Goal: Task Accomplishment & Management: Complete application form

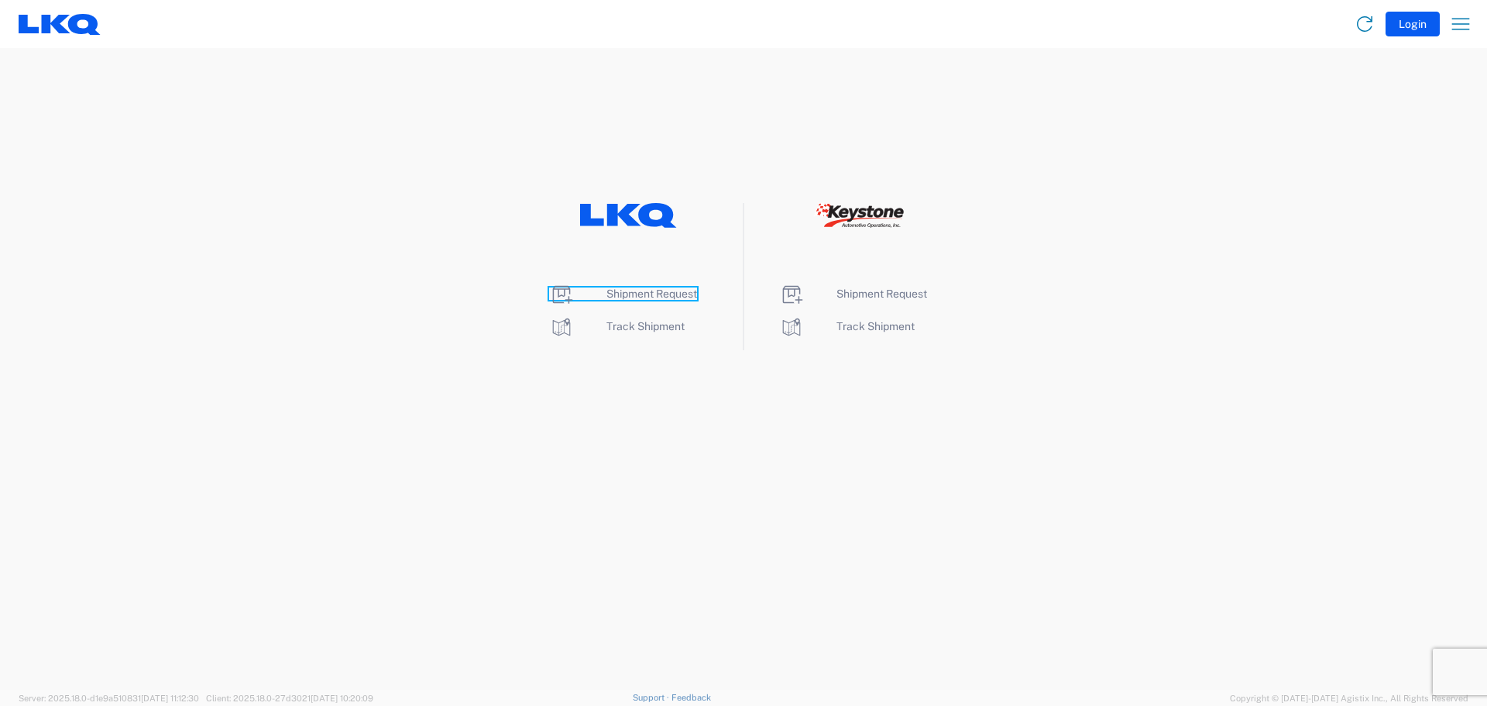
click at [673, 296] on span "Shipment Request" at bounding box center [652, 293] width 91 height 12
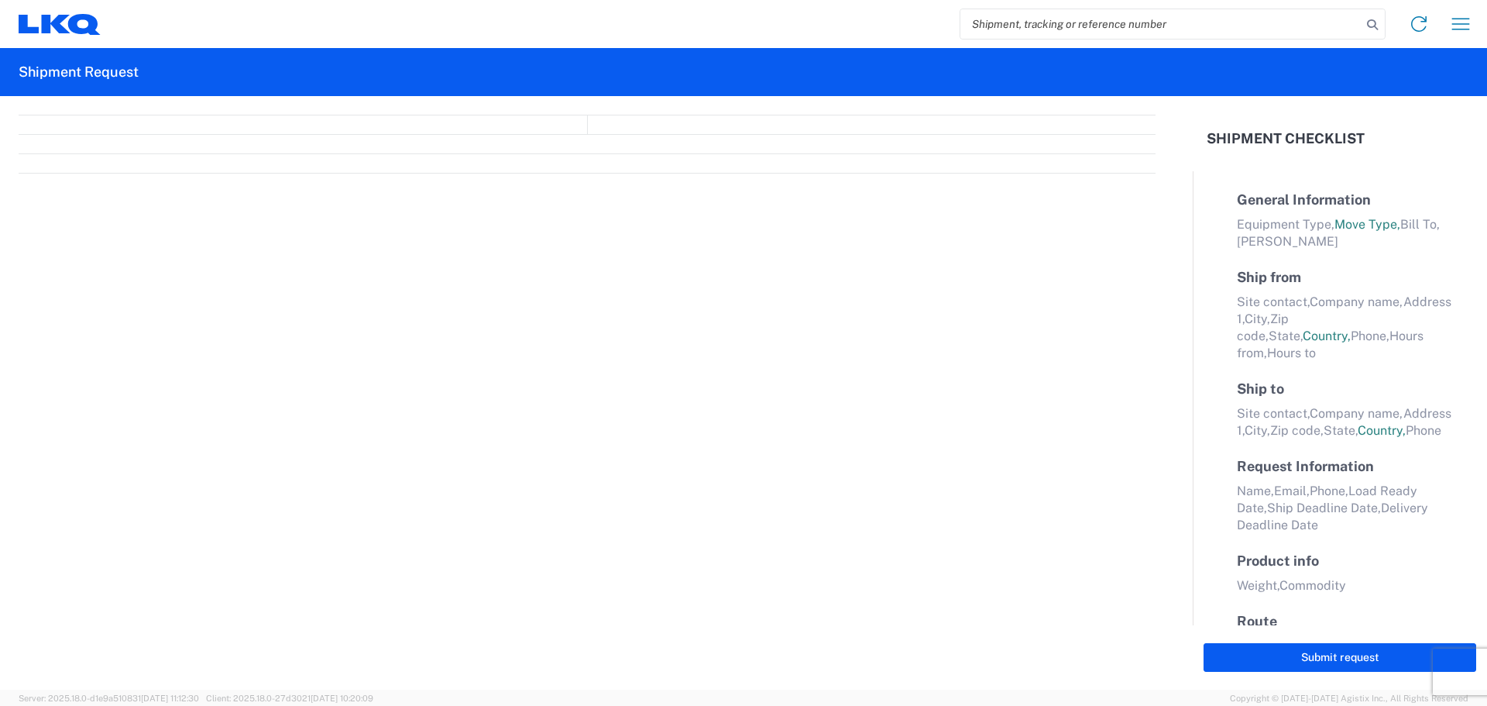
select select "FULL"
select select "LBS"
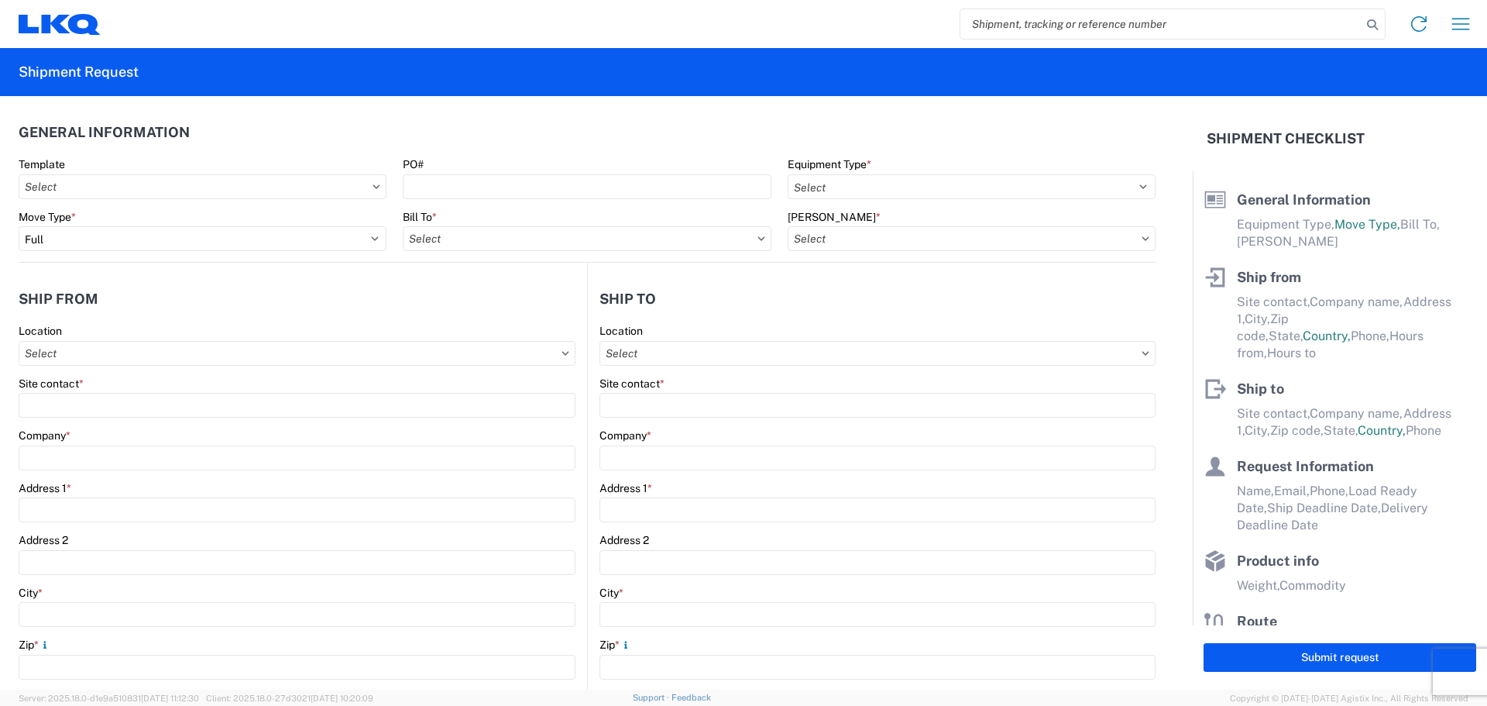
click at [897, 172] on div "Equipment Type * Select 53’ Dry Van Flatbed Dropdeck (van) Lowboy (flatbed) Rail" at bounding box center [972, 178] width 368 height 42
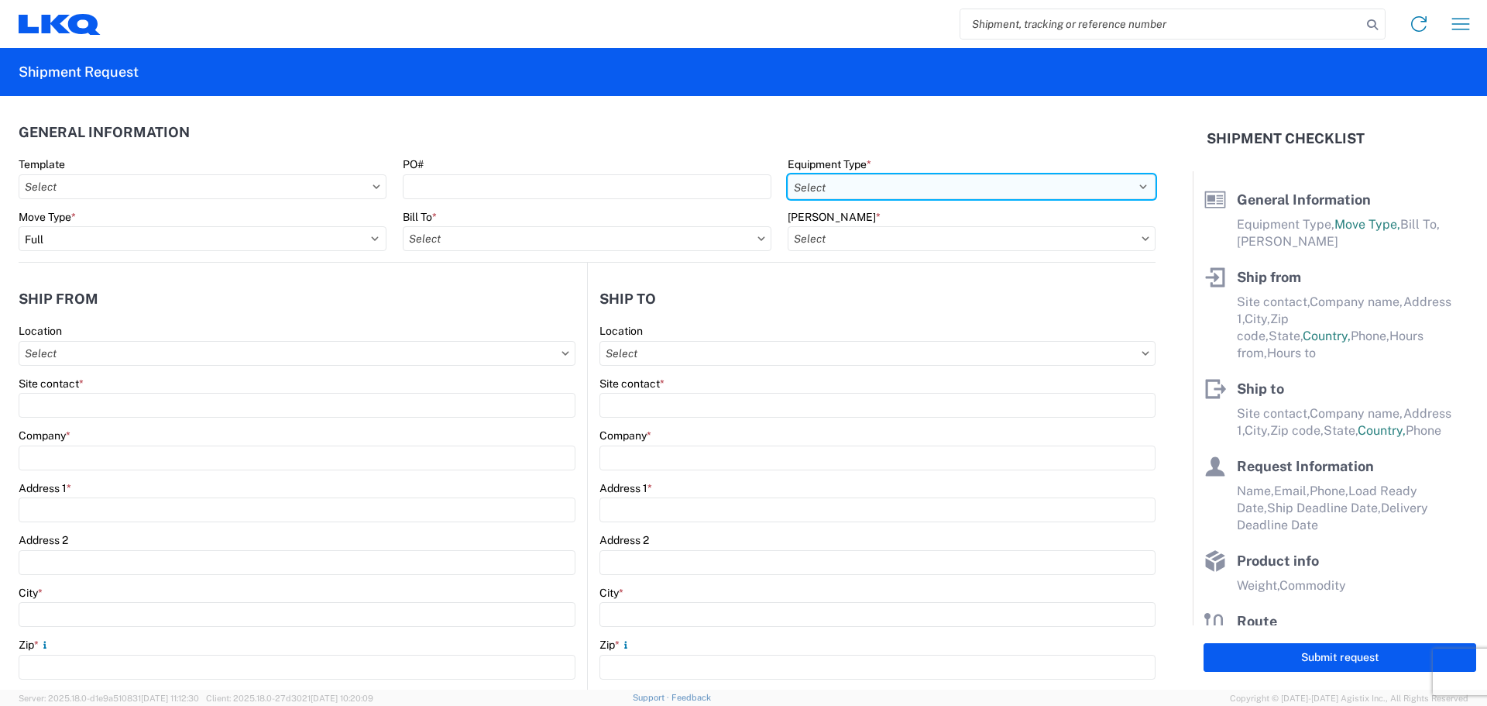
click at [906, 191] on select "Select 53’ Dry Van Flatbed Dropdeck (van) Lowboy (flatbed) Rail" at bounding box center [972, 186] width 368 height 25
select select "STDV"
click at [788, 174] on select "Select 53’ Dry Van Flatbed Dropdeck (van) Lowboy (flatbed) Rail" at bounding box center [972, 186] width 368 height 25
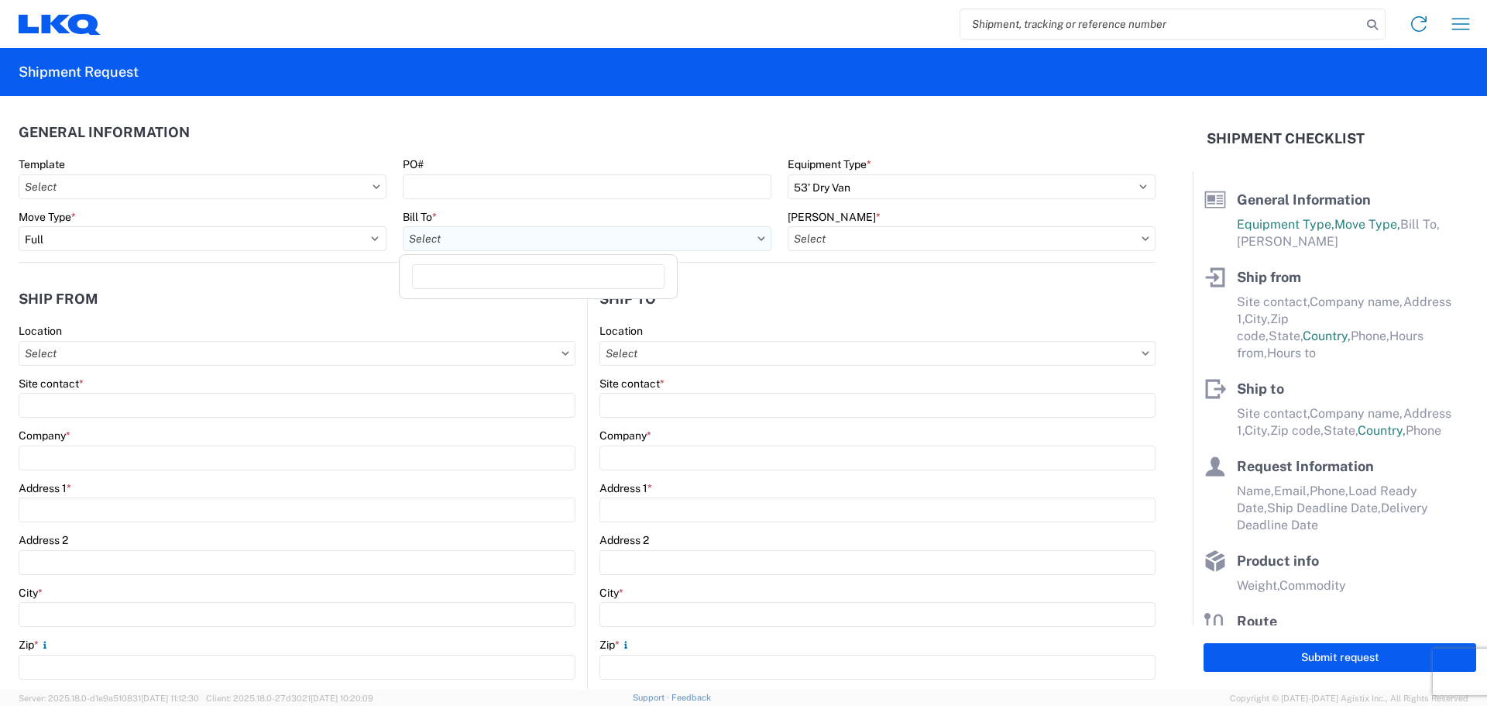
click at [462, 235] on input "Bill To *" at bounding box center [587, 238] width 368 height 25
type input "1382"
click at [495, 308] on div "1382 - LKQ Triple Nickel Trucks" at bounding box center [538, 307] width 271 height 25
type input "1382 - LKQ Triple Nickel Trucks"
click at [868, 236] on input "Bill Code *" at bounding box center [972, 238] width 368 height 25
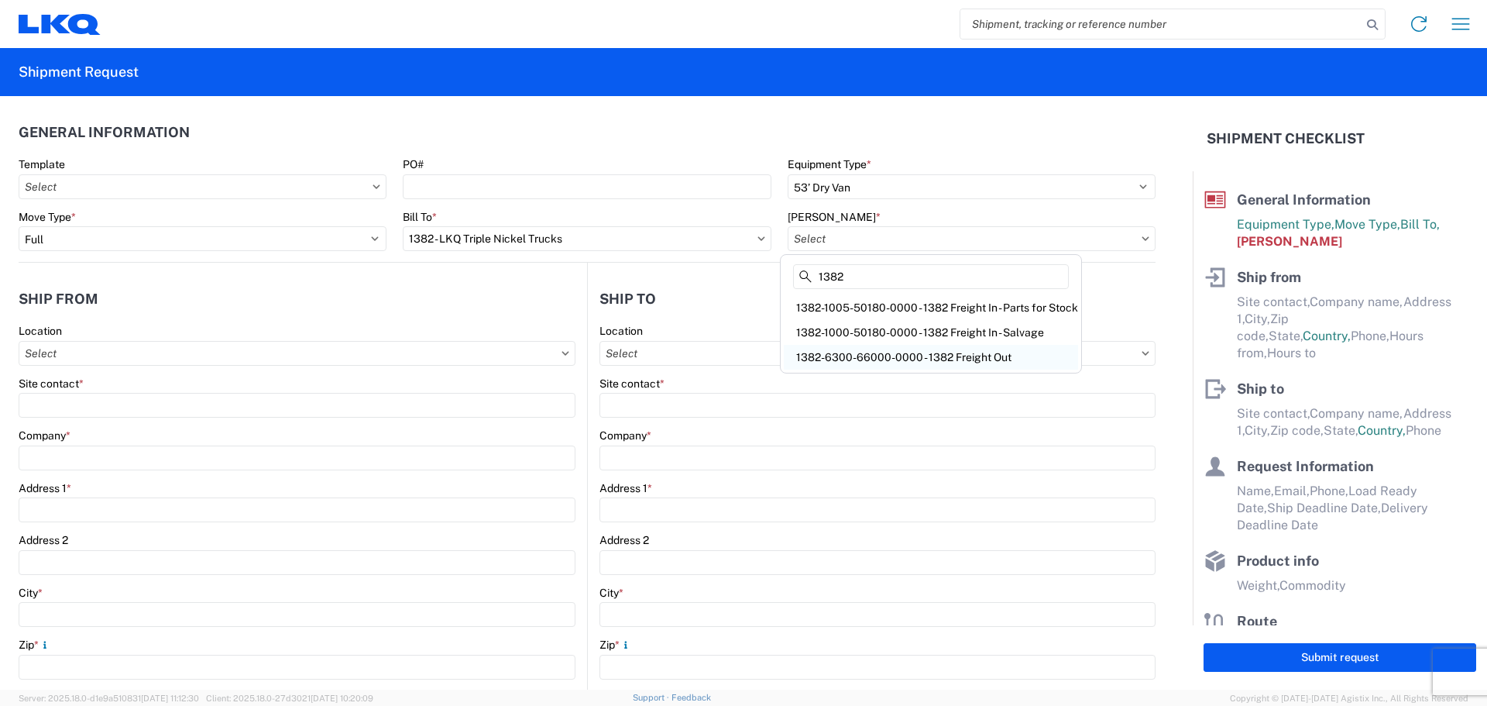
type input "1382"
click at [878, 352] on div "1382-6300-66000-0000 - 1382 Freight Out" at bounding box center [931, 357] width 294 height 25
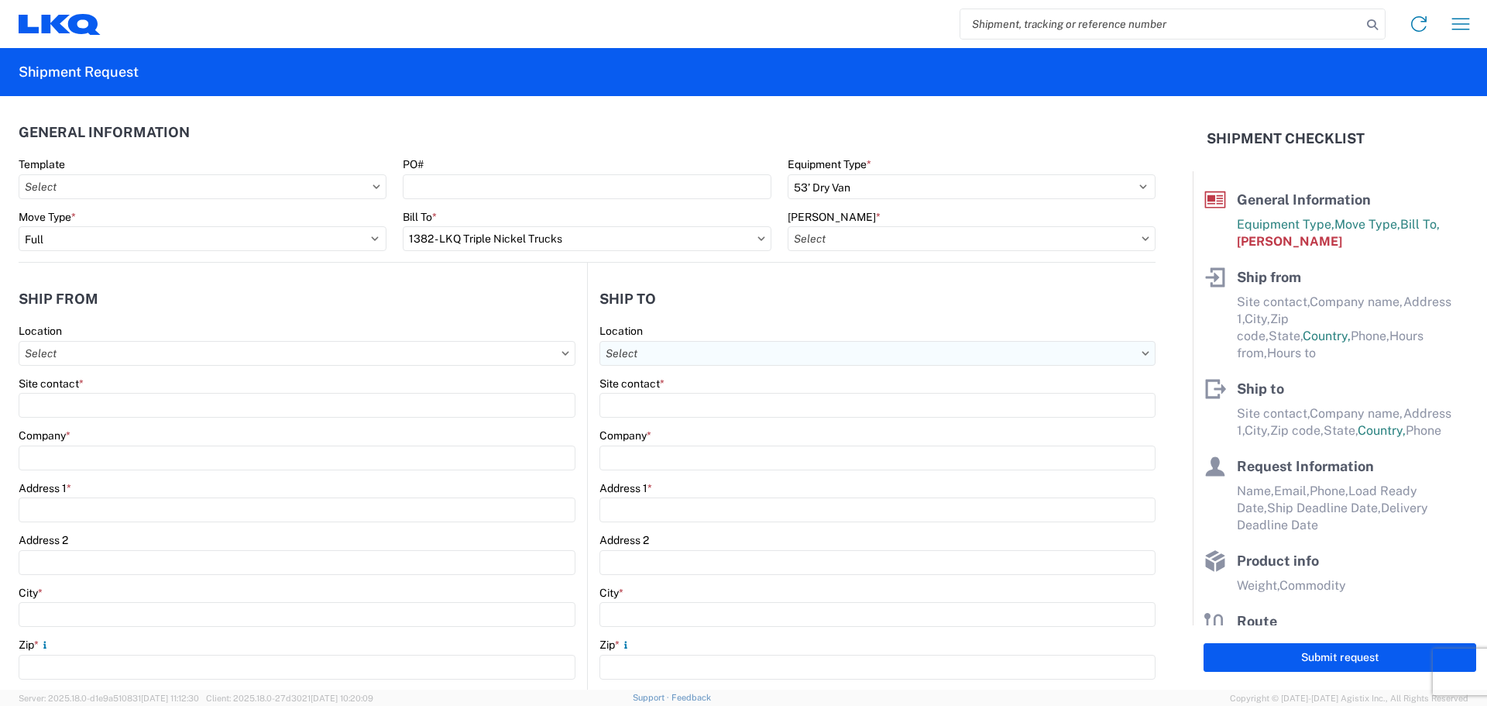
type input "1382-6300-66000-0000 - 1382 Freight Out"
click at [146, 356] on input "Location" at bounding box center [297, 353] width 557 height 25
type input "1382"
click at [121, 418] on div "1382 - LKQ Triple Nickel Trucks" at bounding box center [157, 422] width 271 height 25
type input "1382 - LKQ Triple Nickel Trucks"
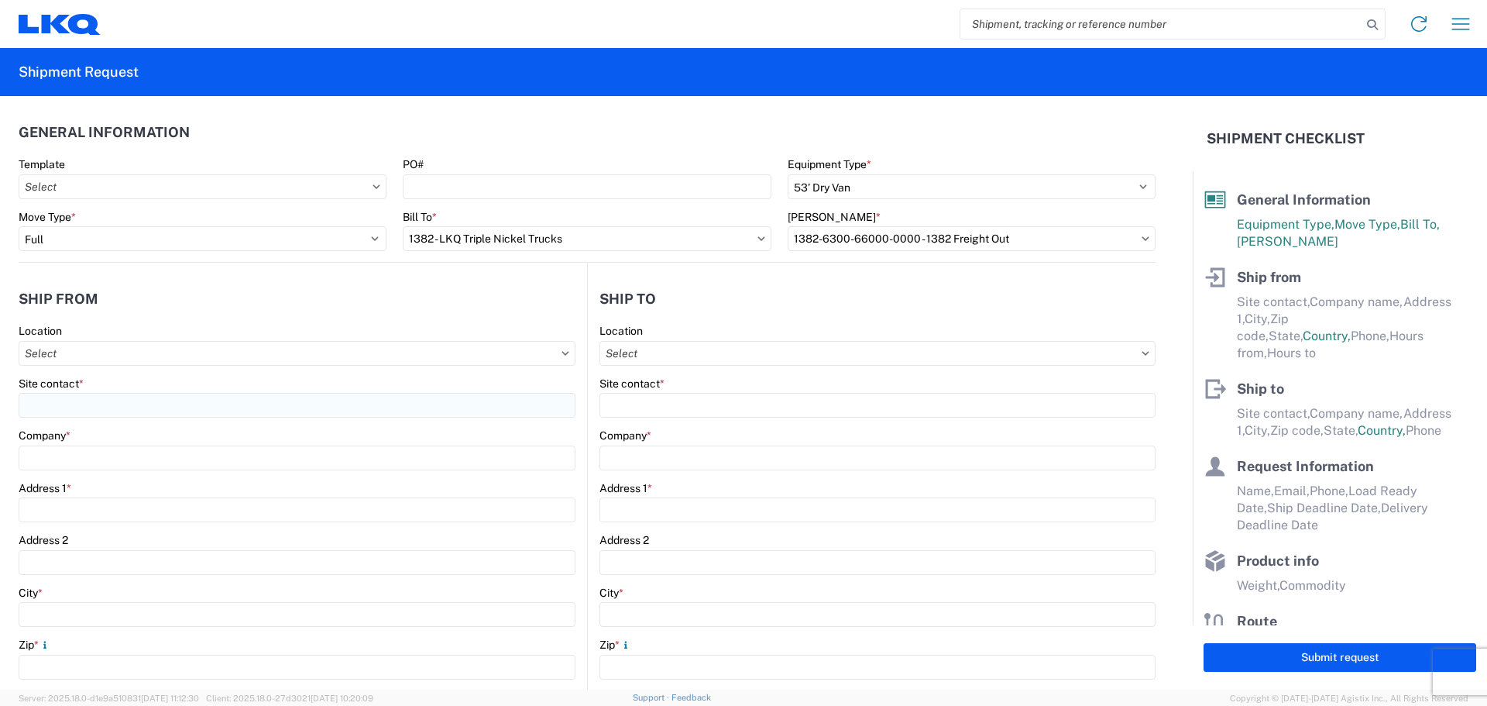
type input "LKQ Corporation"
type input "2956 Lincoln Way West"
type input "Chambersburg"
type input "17202"
select select "PA"
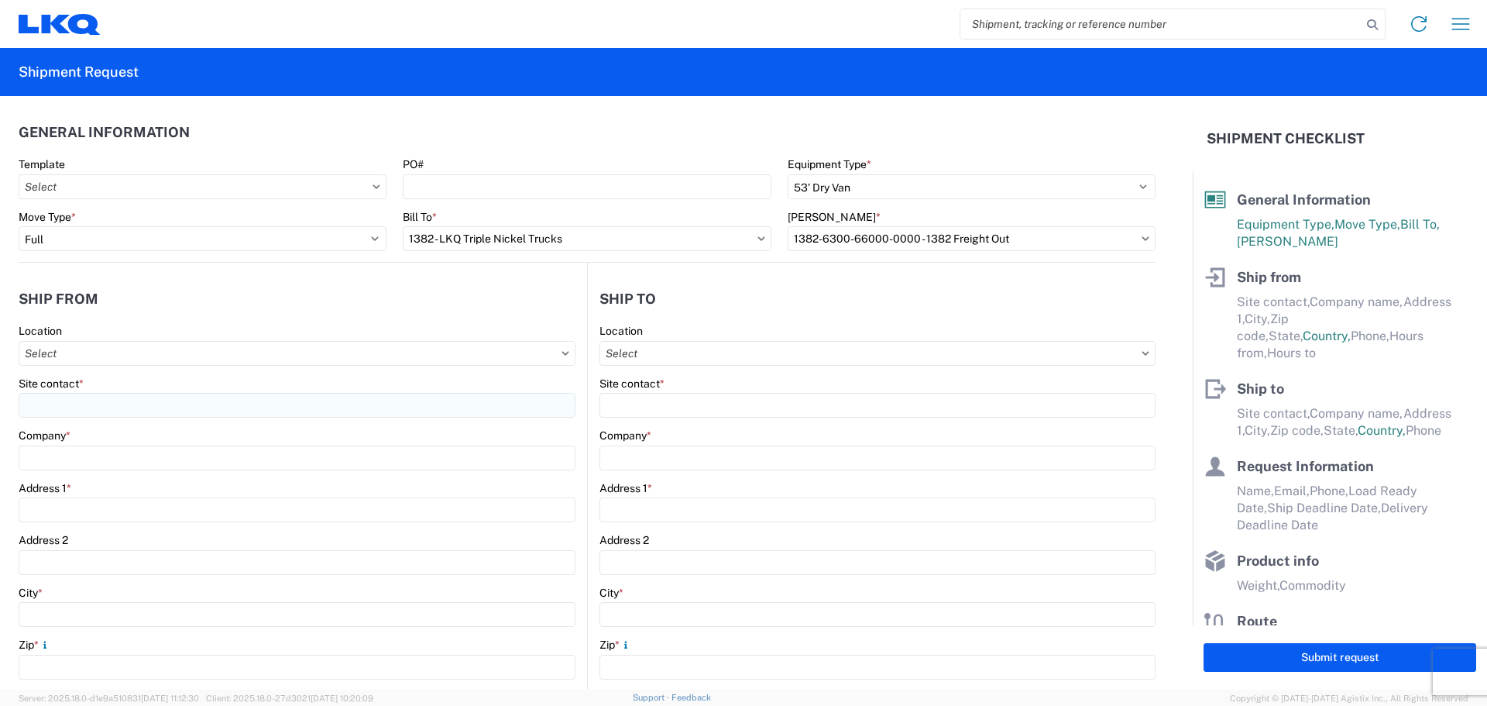
select select "US"
type input "08:00"
type input "17:00"
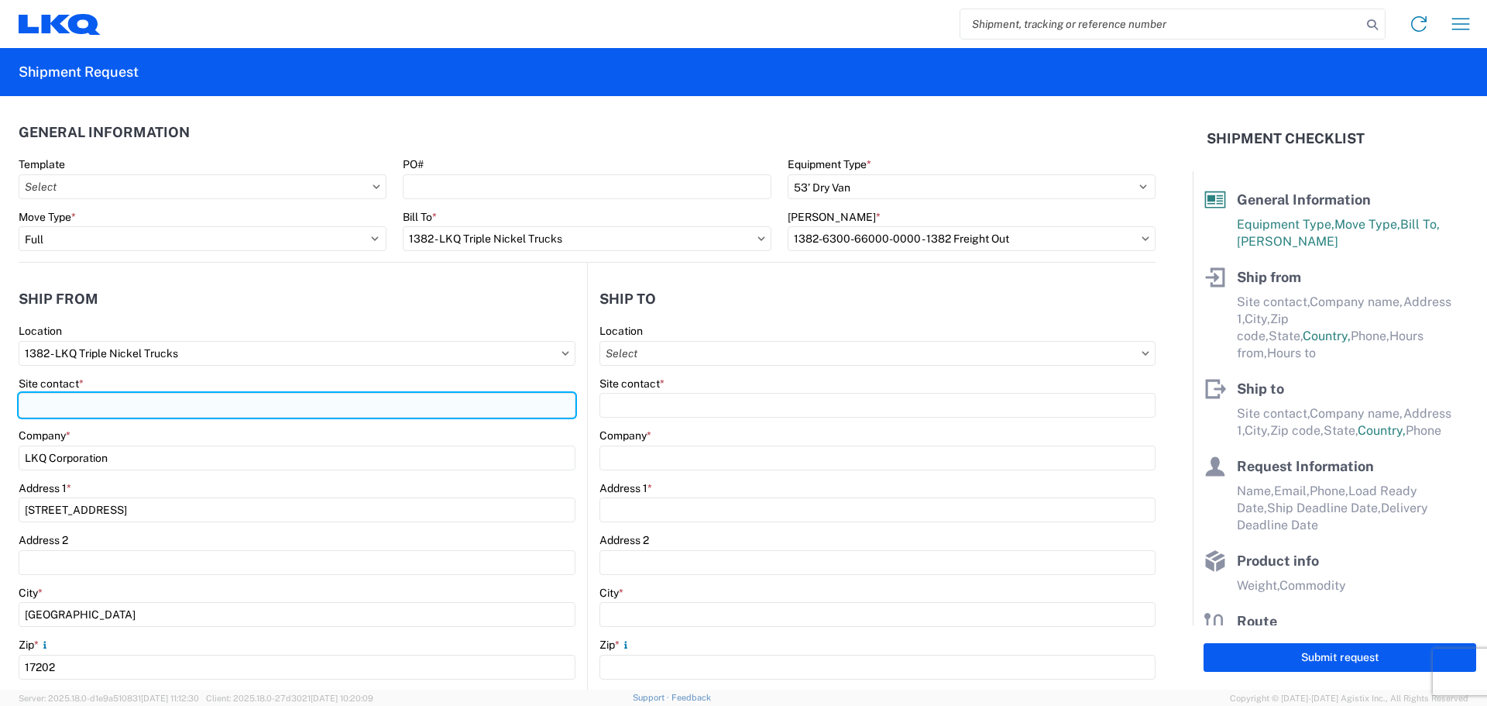
click at [119, 407] on input "Site contact *" at bounding box center [297, 405] width 557 height 25
type input "Steve Stern"
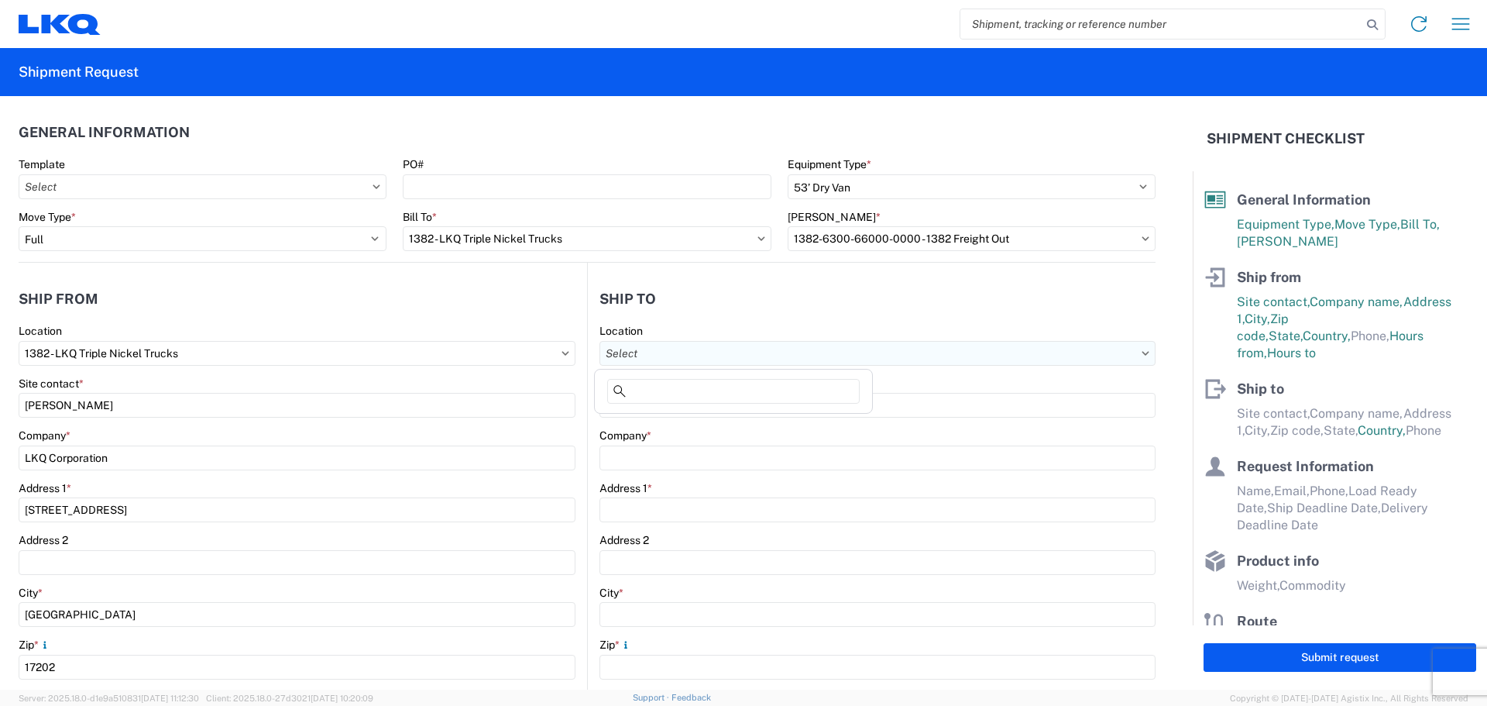
click at [699, 351] on input "Location" at bounding box center [878, 353] width 556 height 25
type input "1634"
click at [700, 414] on div "1634 - Atlanta - Knopf - Boat Rock" at bounding box center [750, 422] width 304 height 25
type input "1634 - Atlanta - Knopf - Boat Rock"
type input "LKQ Corporation"
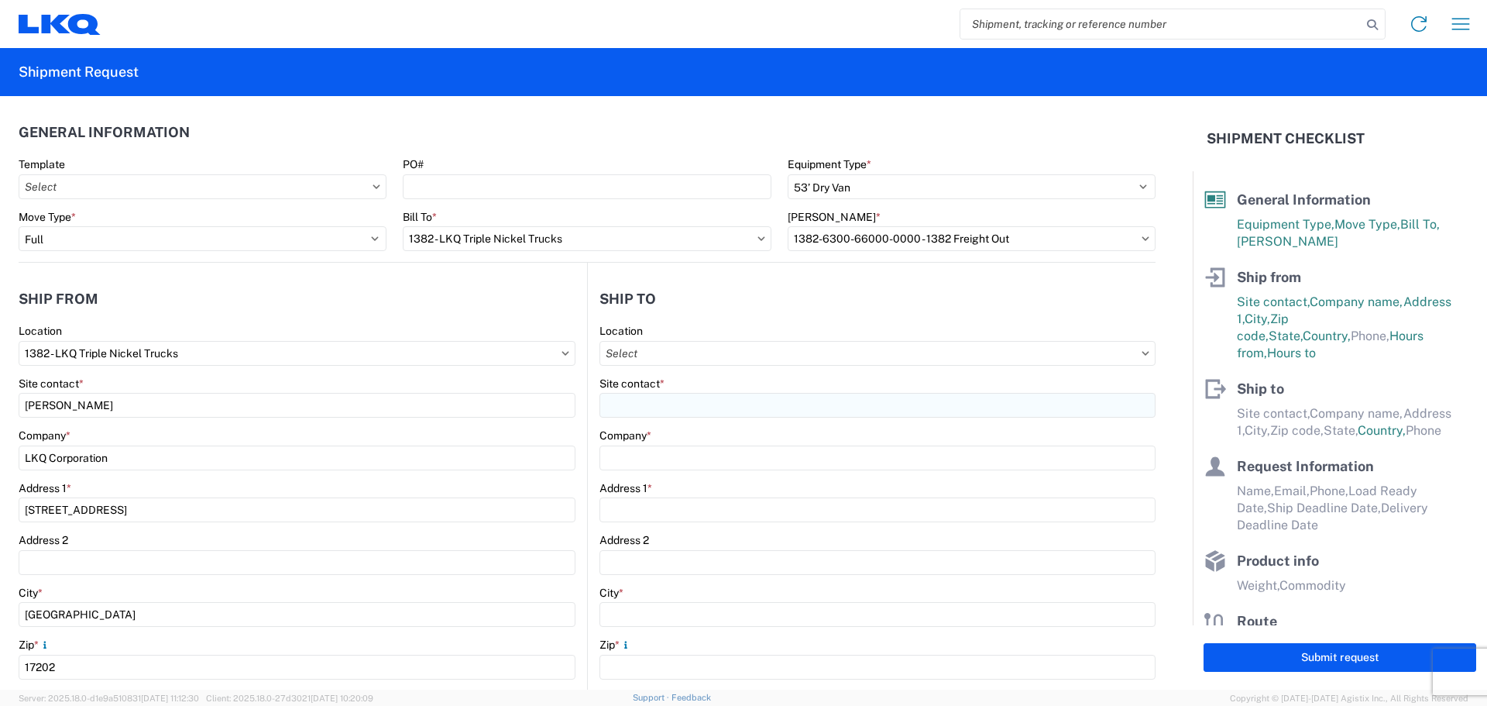
type input "6320 Boat Rock Blvd SW"
type input "Atlanta"
type input "30336"
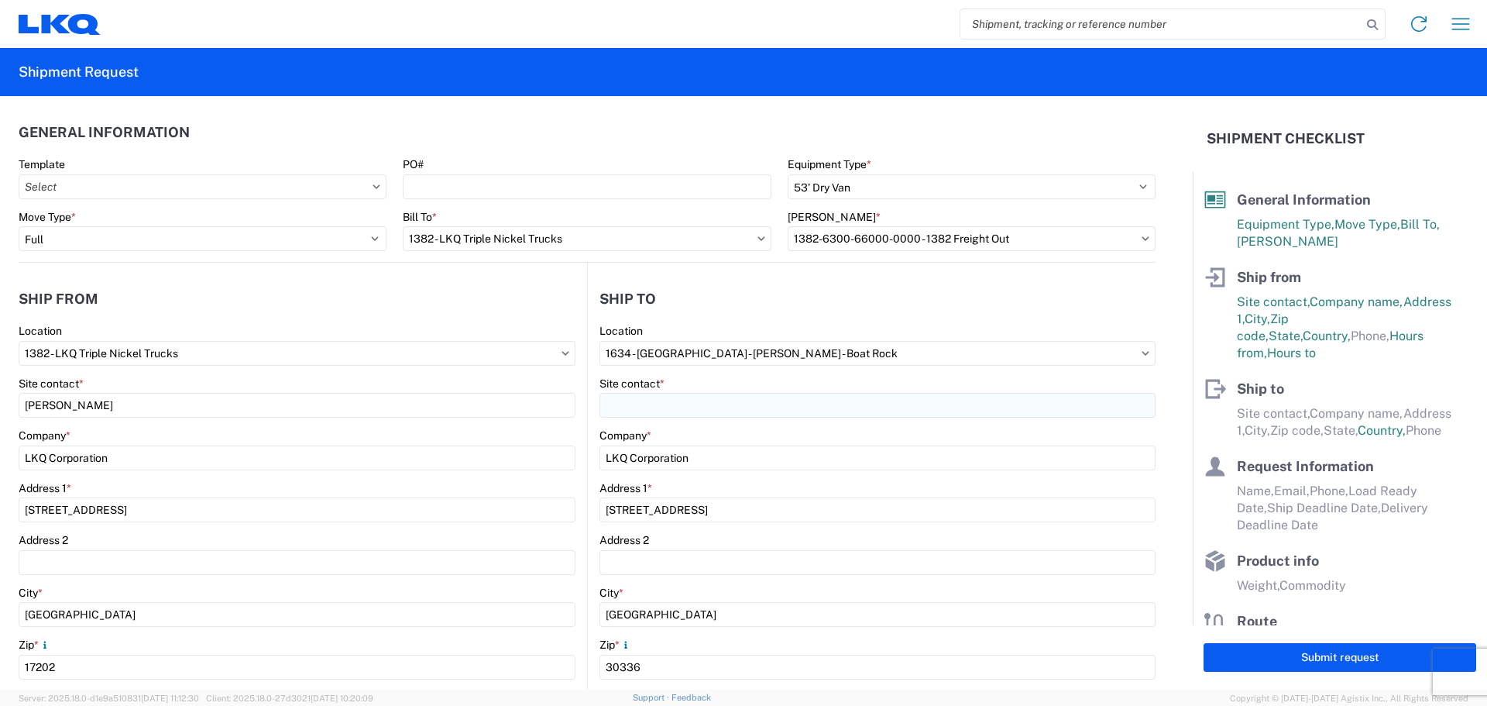
select select "US"
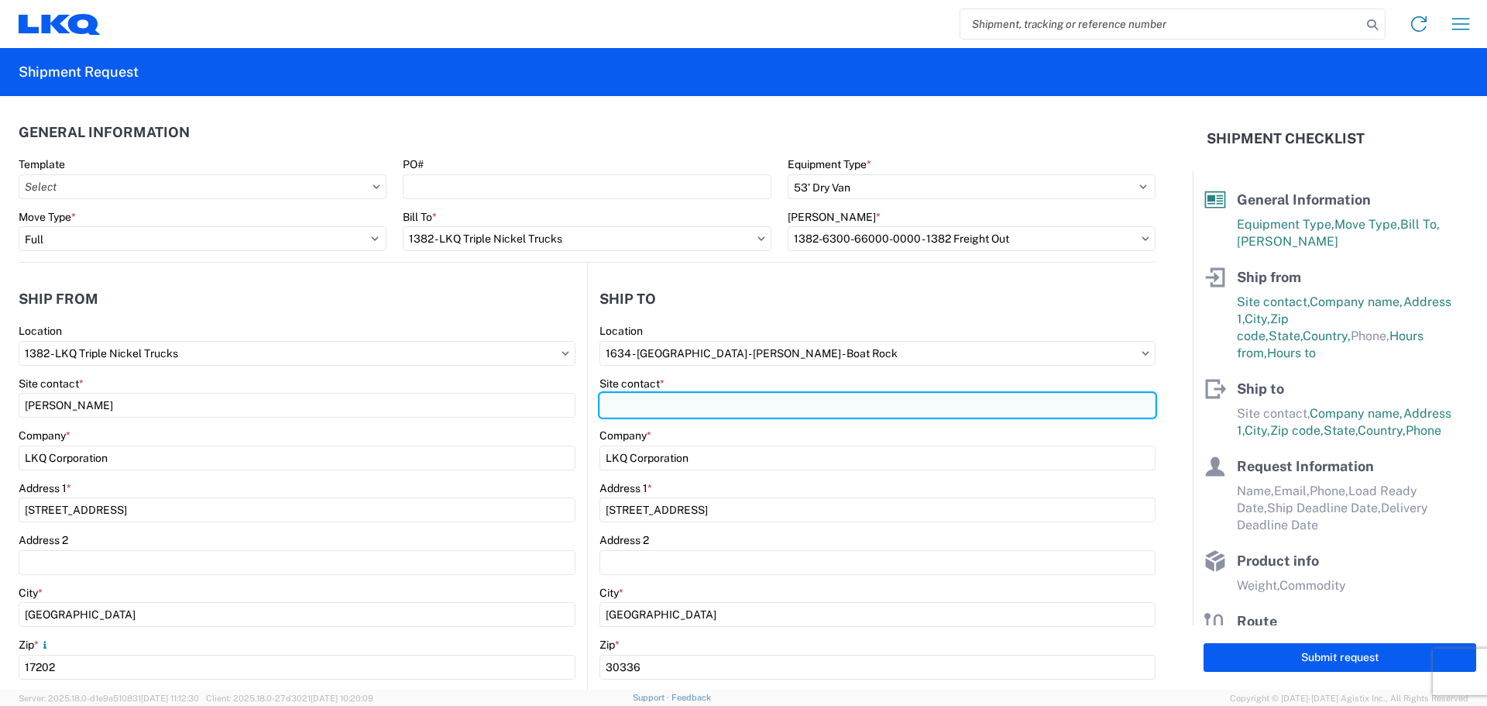
click at [696, 401] on input "Site contact *" at bounding box center [878, 405] width 556 height 25
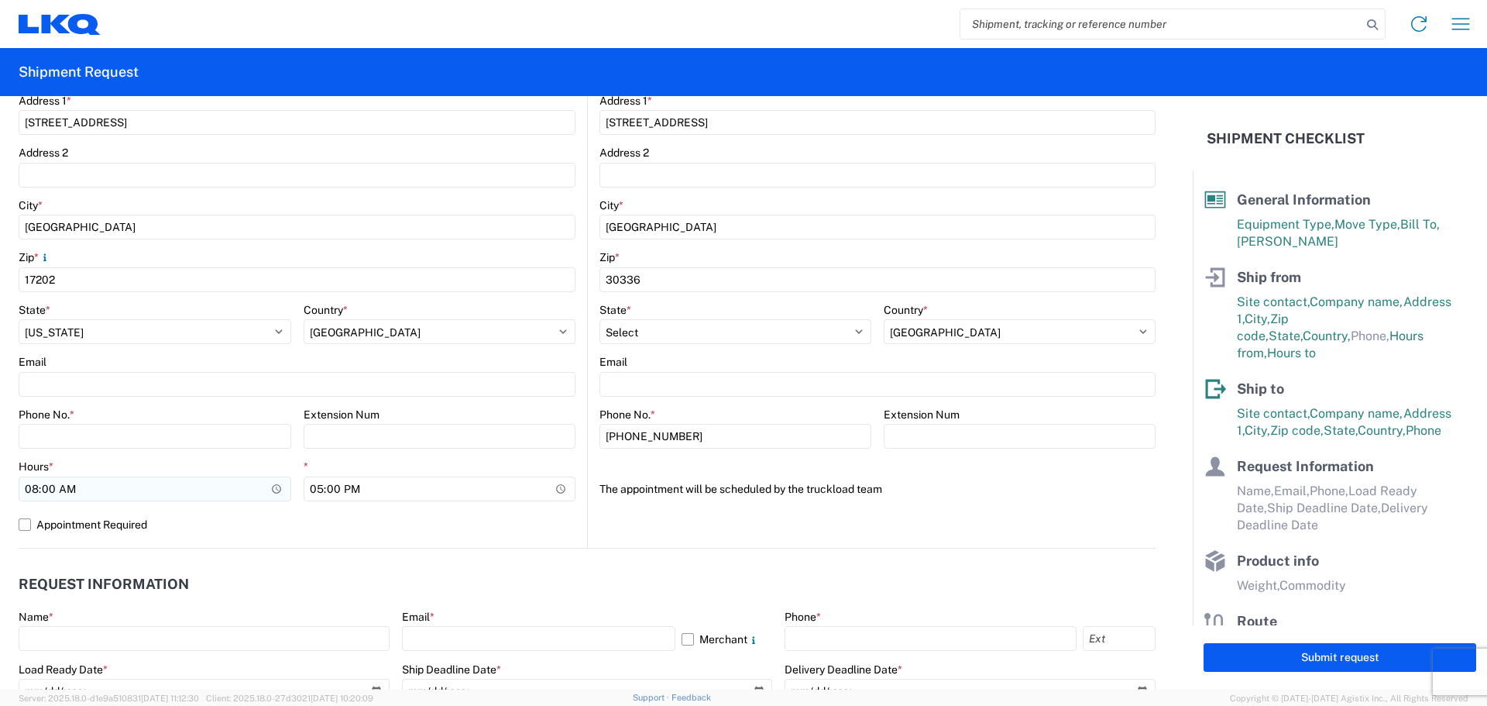
type input "Warehouse"
click at [39, 487] on input "08:00" at bounding box center [155, 488] width 273 height 25
type input "09:00"
click at [315, 490] on input "17:00" at bounding box center [440, 488] width 273 height 25
type input "14:00"
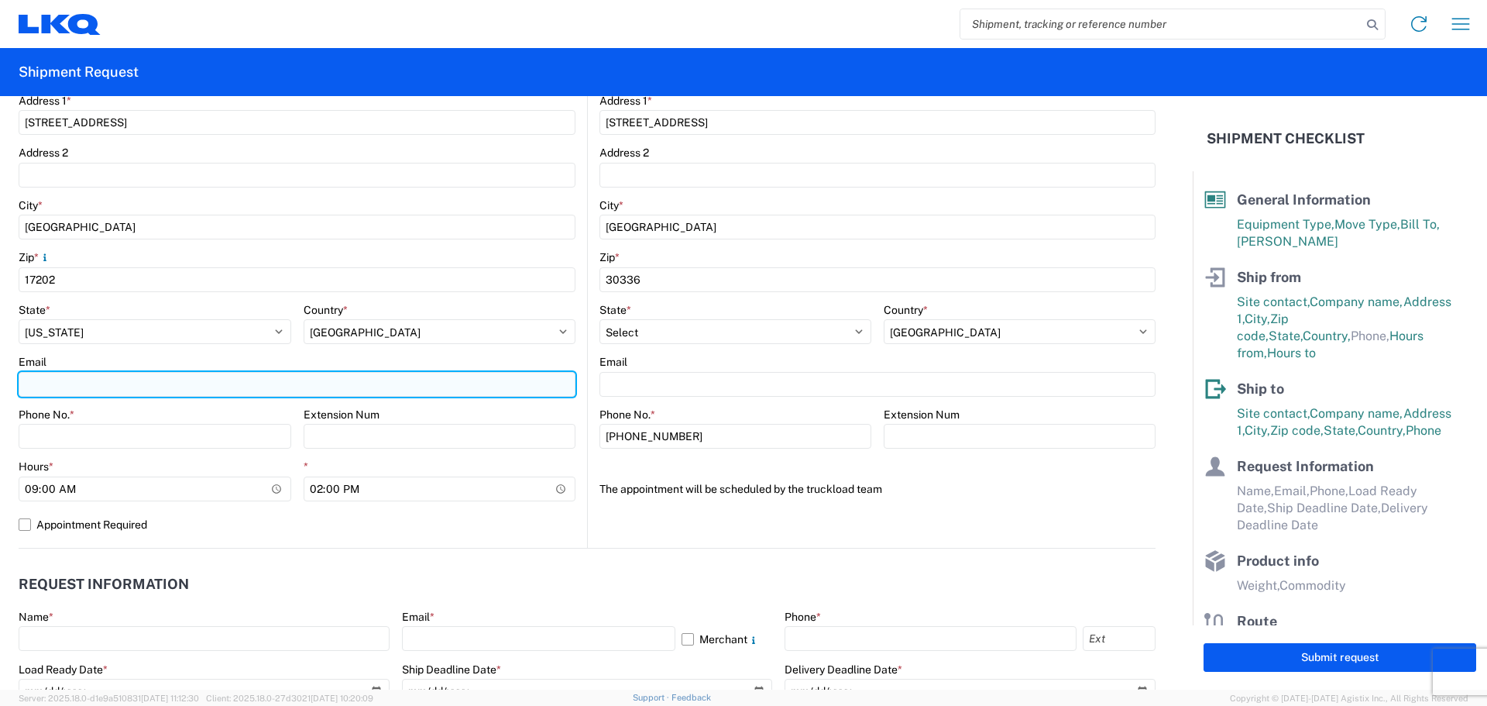
click at [87, 390] on input "Email" at bounding box center [297, 384] width 557 height 25
type input "swstern@lkqcorp.com"
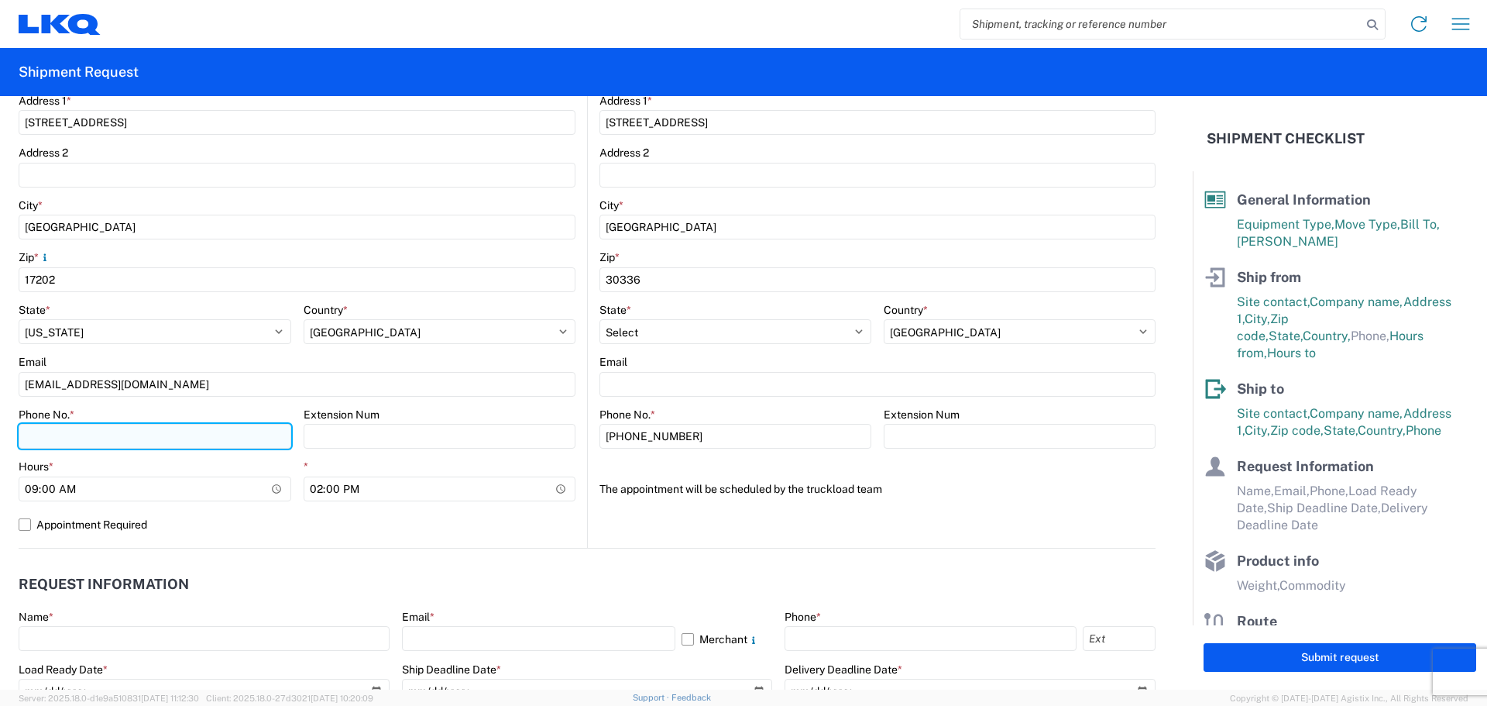
click at [53, 435] on input "Phone No. *" at bounding box center [155, 436] width 273 height 25
type input "7174468054"
click at [653, 525] on agx-form-section "Ship to 1634 Location 1634 - Atlanta - Knopf - Boat Rock Site contact * Warehou…" at bounding box center [872, 221] width 568 height 654
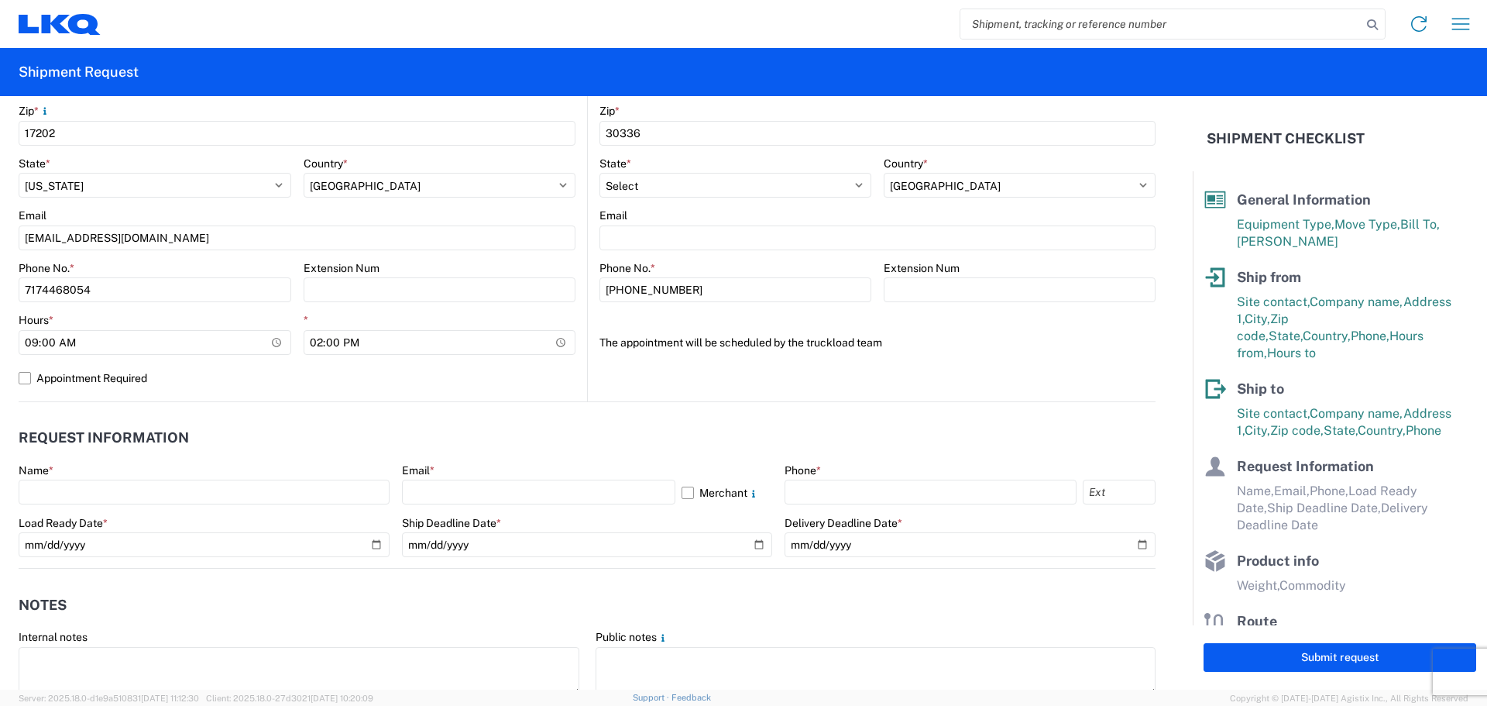
scroll to position [620, 0]
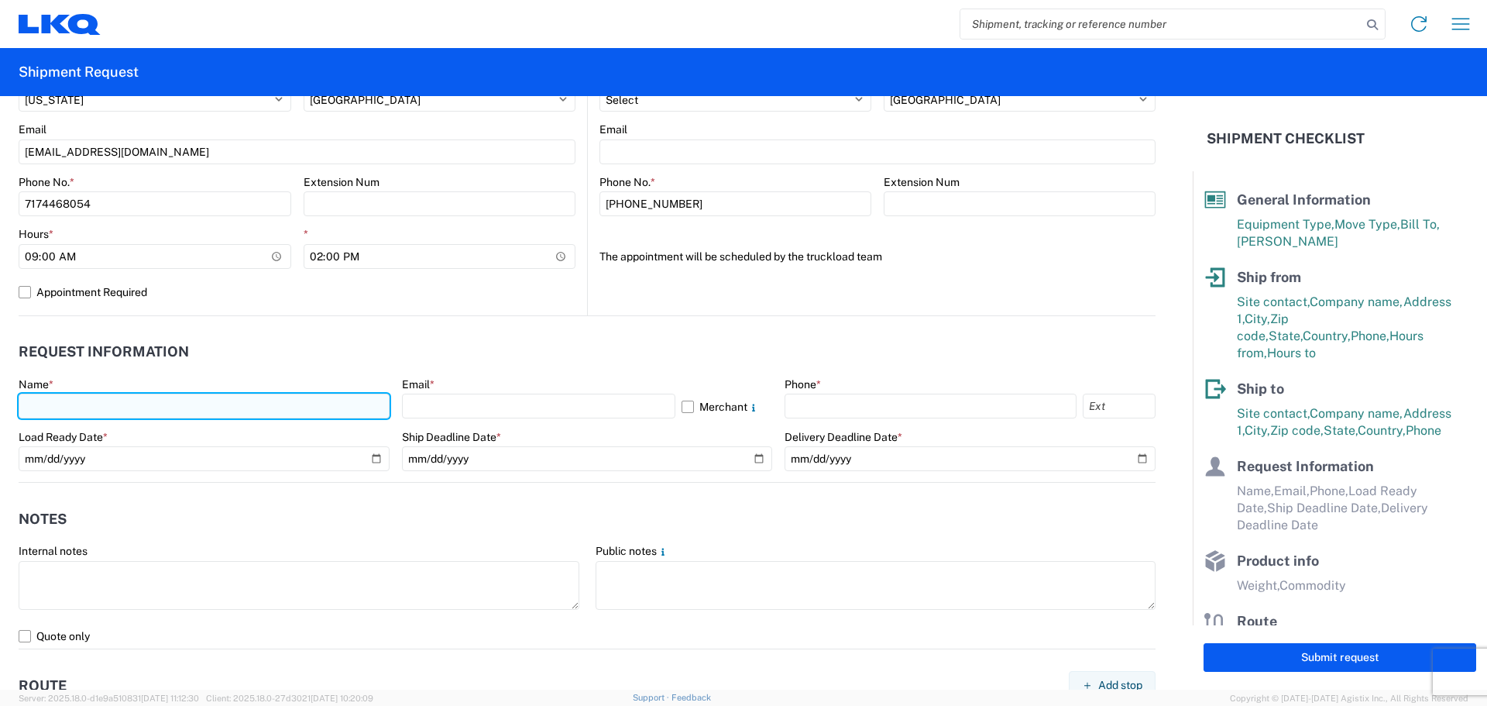
click at [202, 410] on input "text" at bounding box center [204, 406] width 371 height 25
type input "Steve Stern"
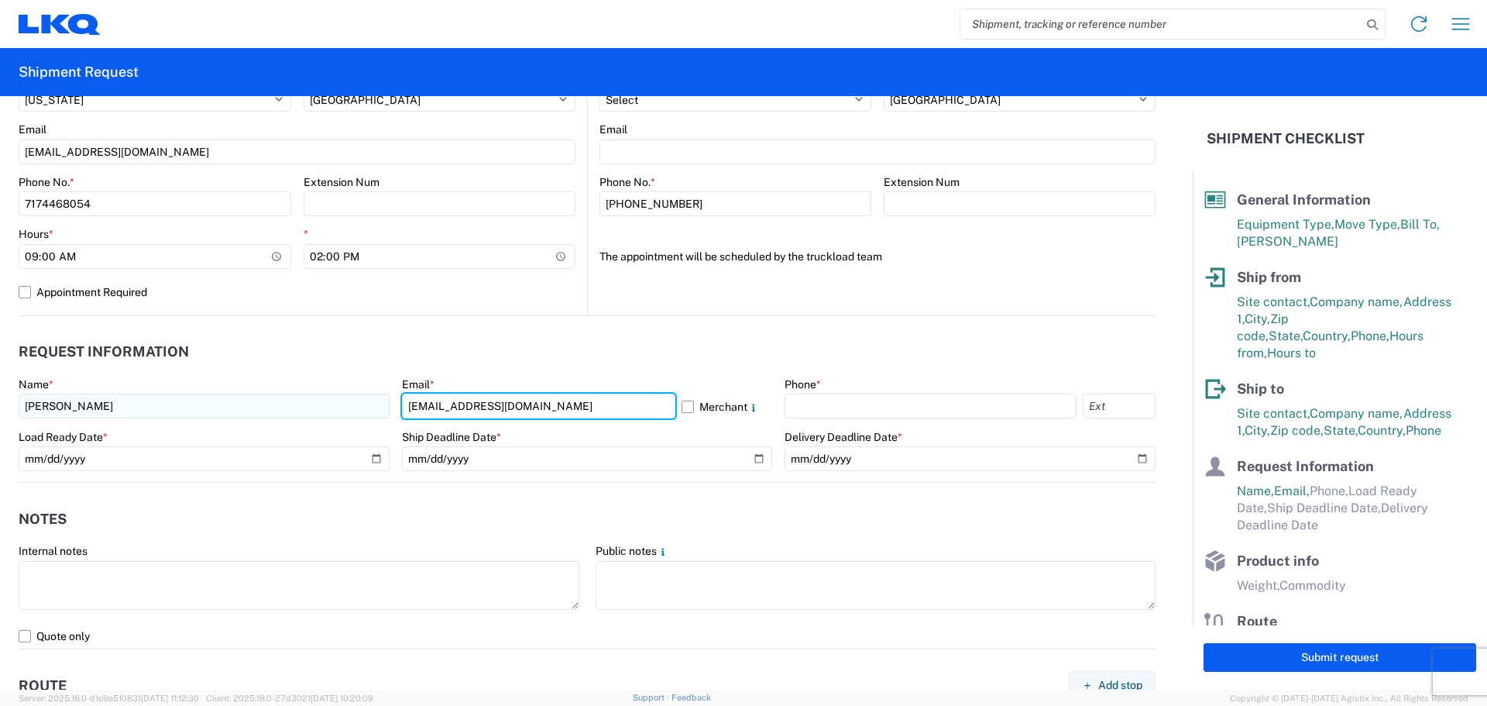
type input "swstern@lkqcorp.com"
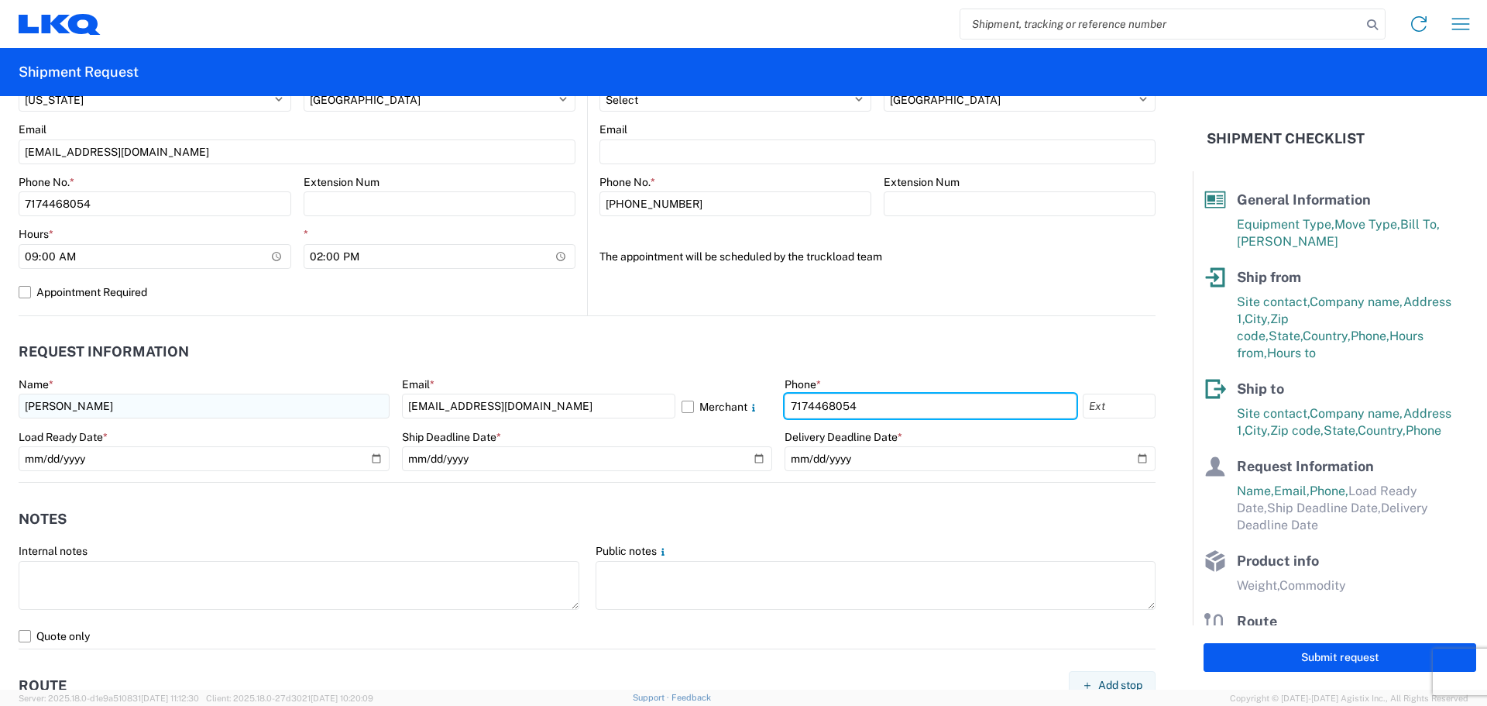
type input "7174468054"
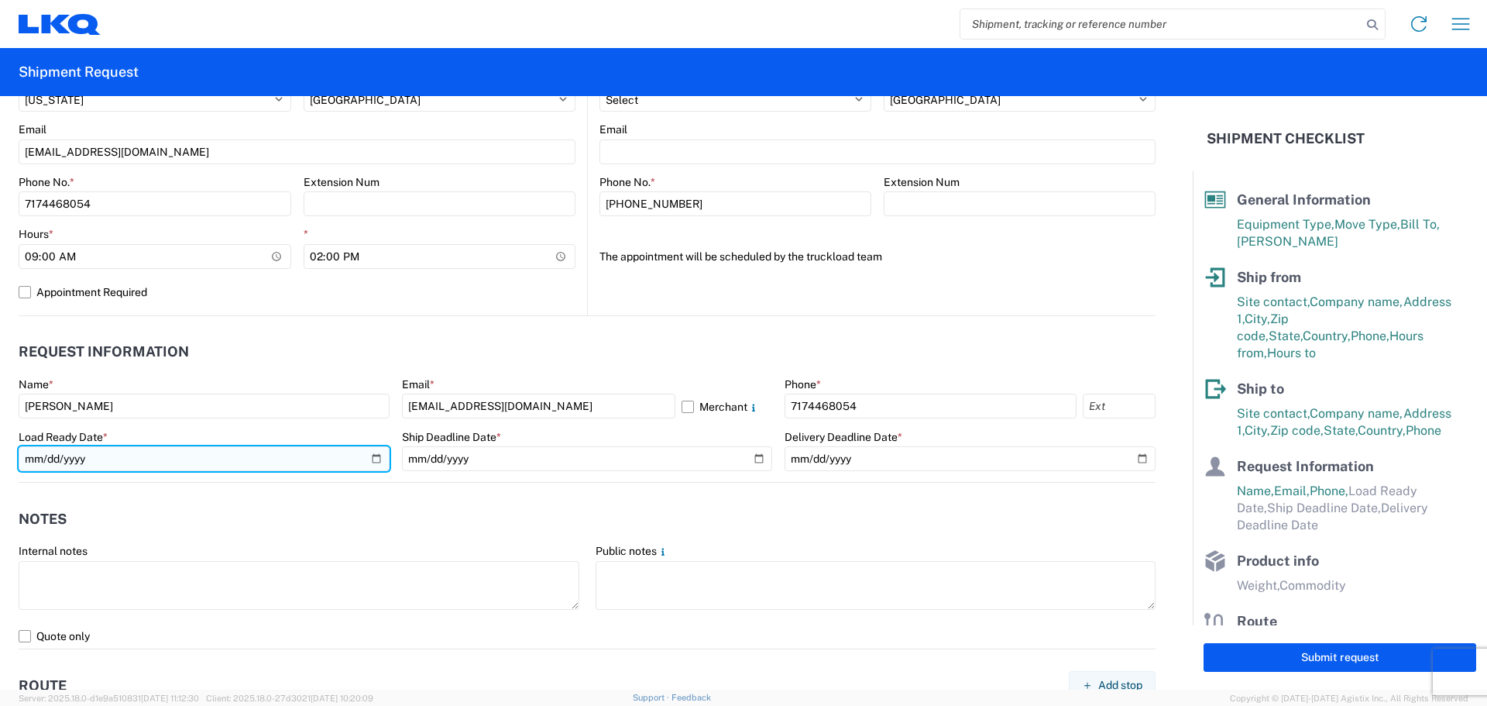
click at [374, 452] on input "date" at bounding box center [204, 458] width 371 height 25
type input "2025-09-11"
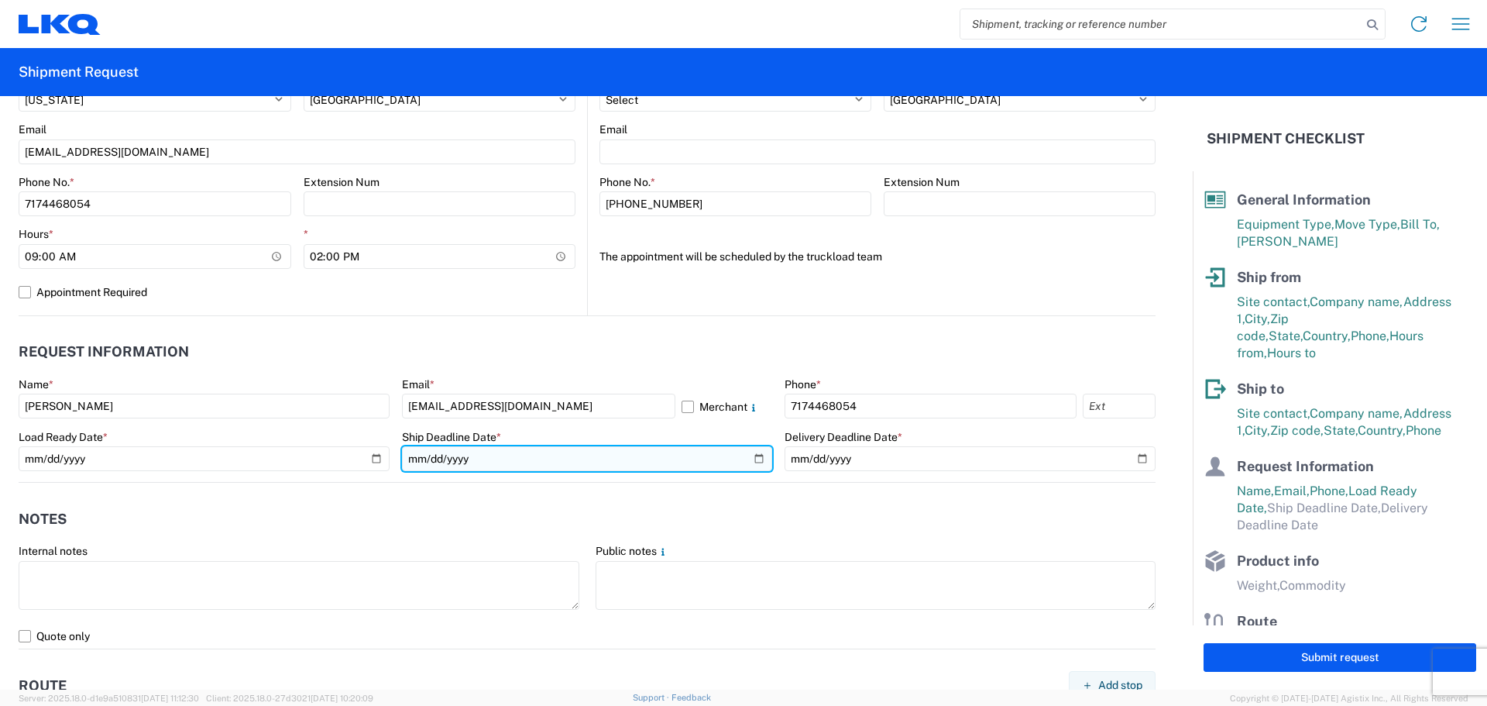
click at [747, 458] on input "date" at bounding box center [587, 458] width 371 height 25
type input "2025-09-17"
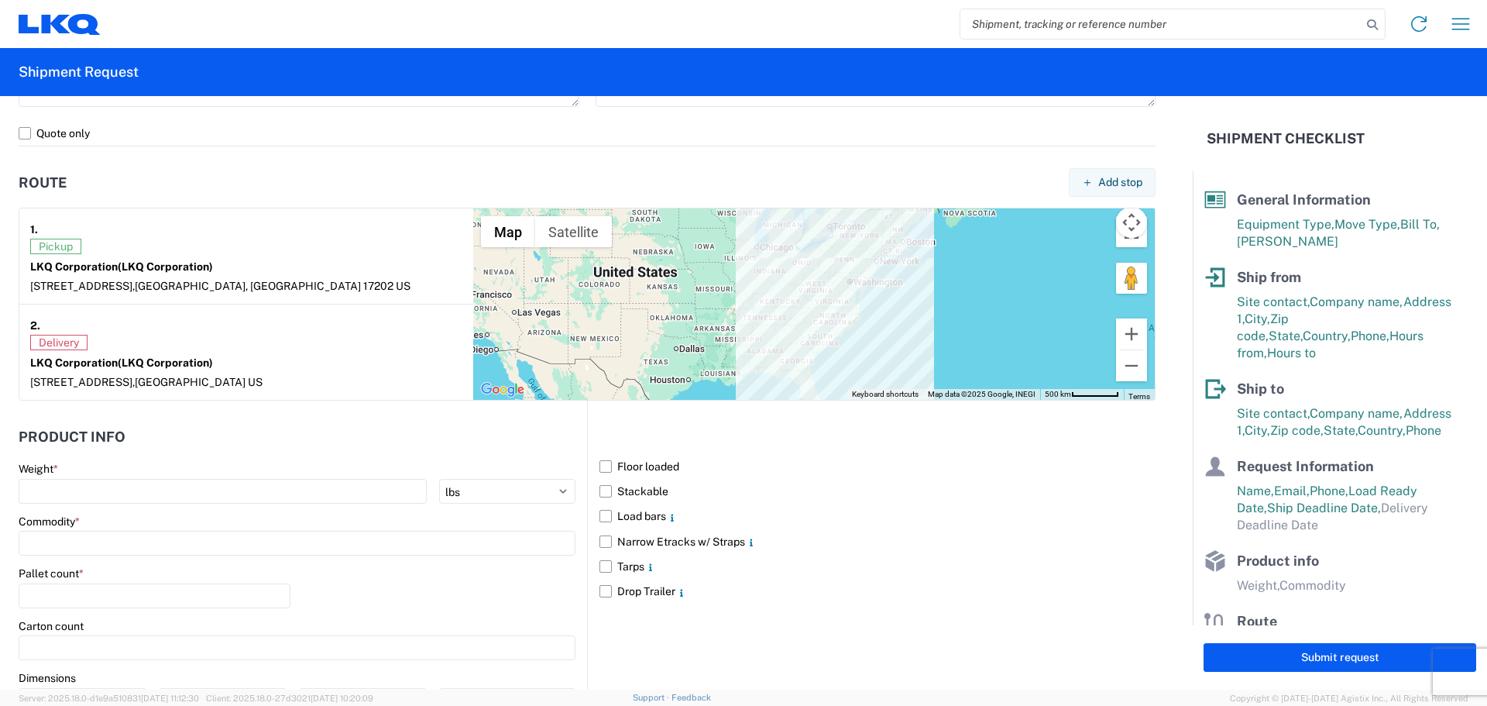
scroll to position [1162, 0]
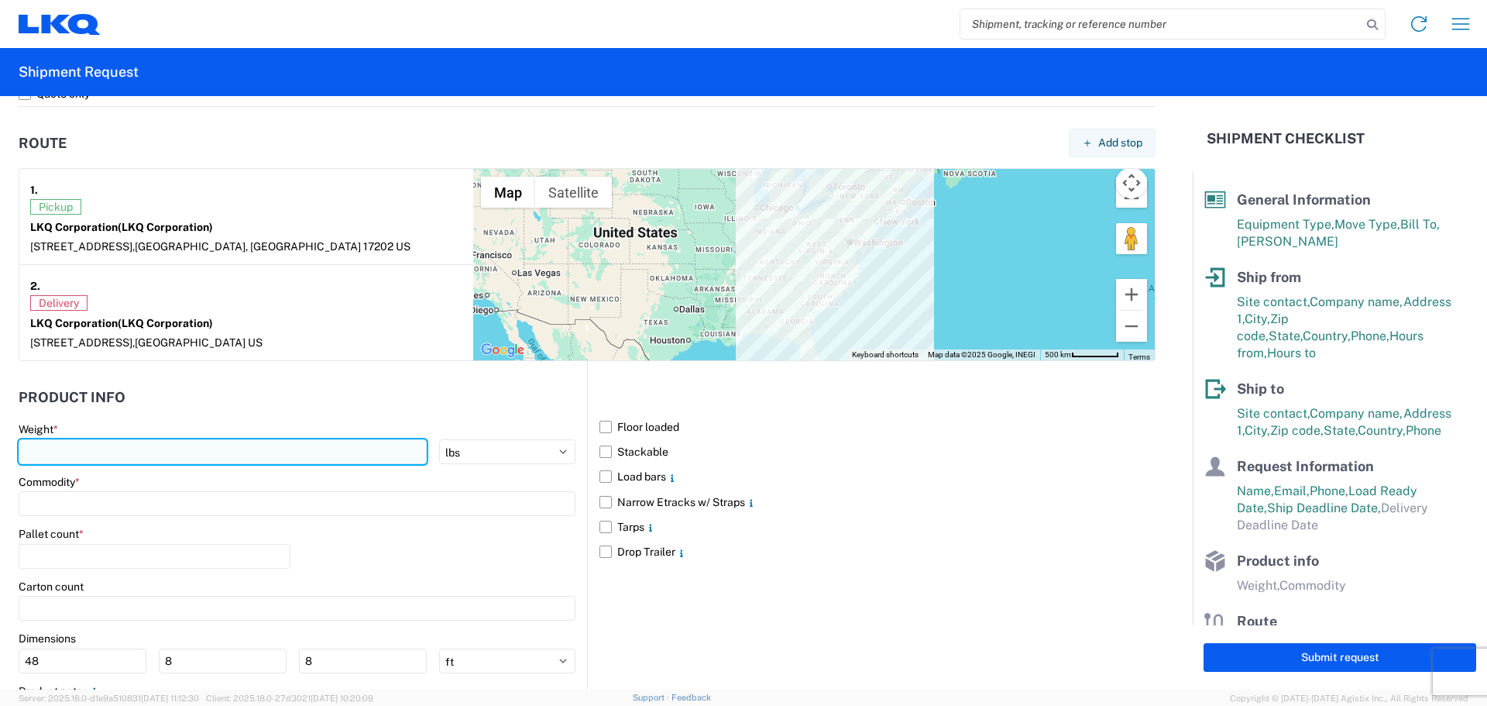
click at [228, 461] on input "number" at bounding box center [223, 451] width 408 height 25
type input "42000"
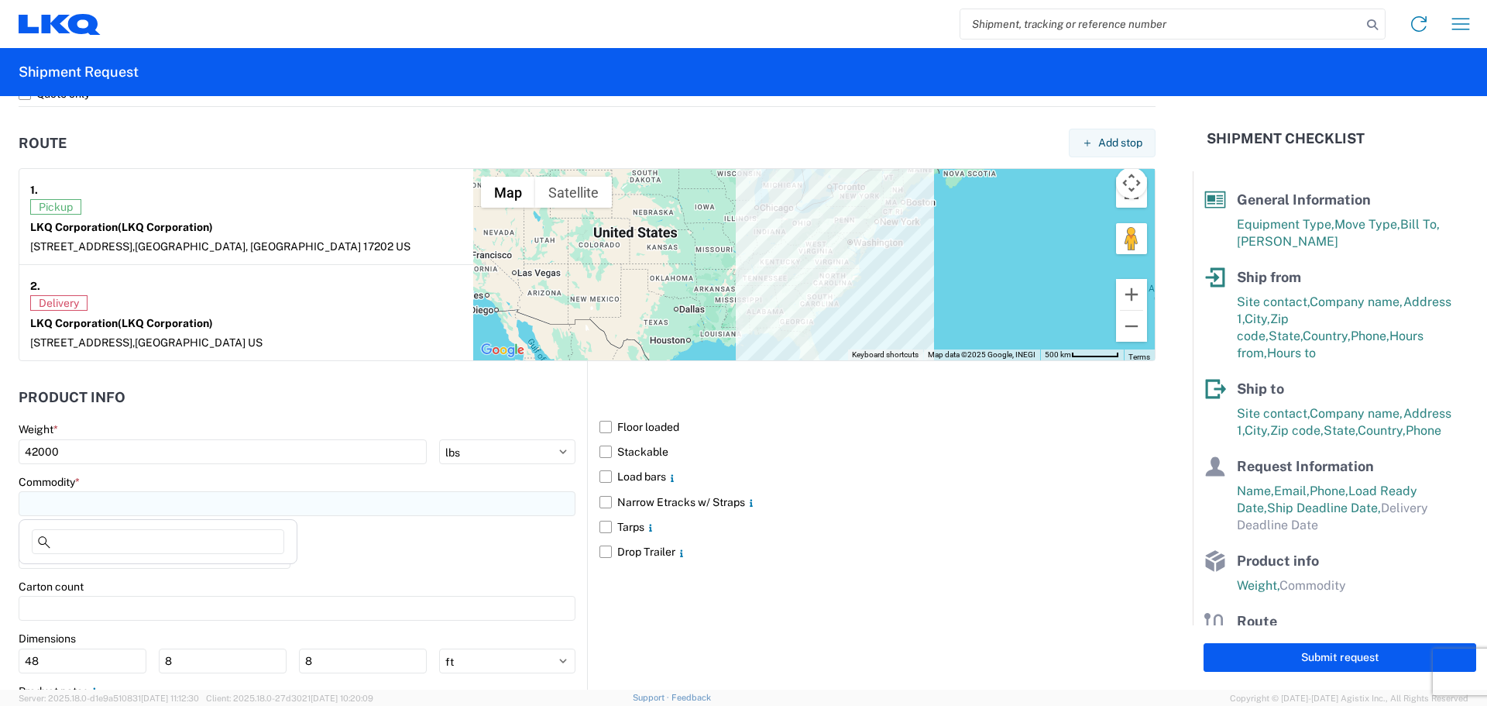
click at [219, 500] on input at bounding box center [297, 503] width 557 height 25
type input "eng"
click at [172, 568] on div "Engines, Transmissions" at bounding box center [157, 572] width 271 height 25
type input "Engines, Transmissions"
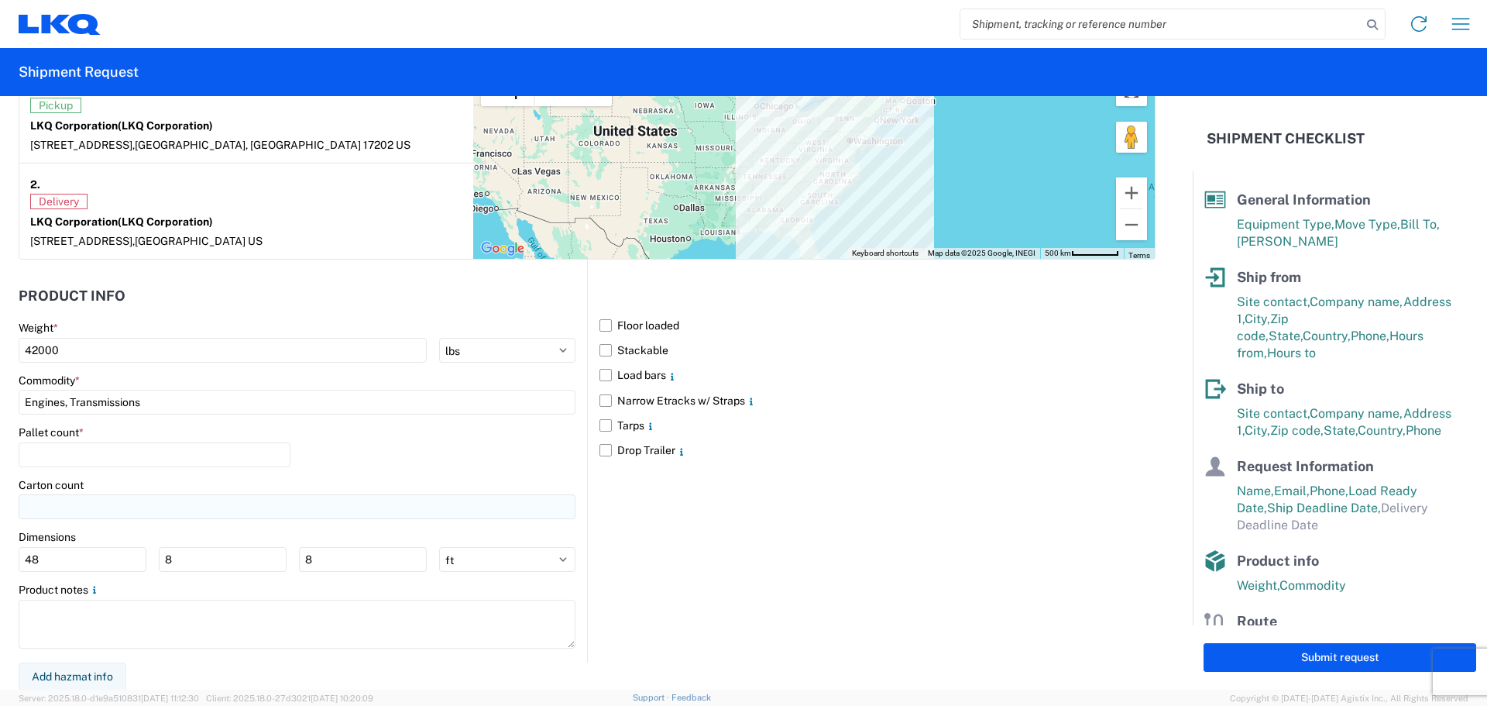
scroll to position [1265, 0]
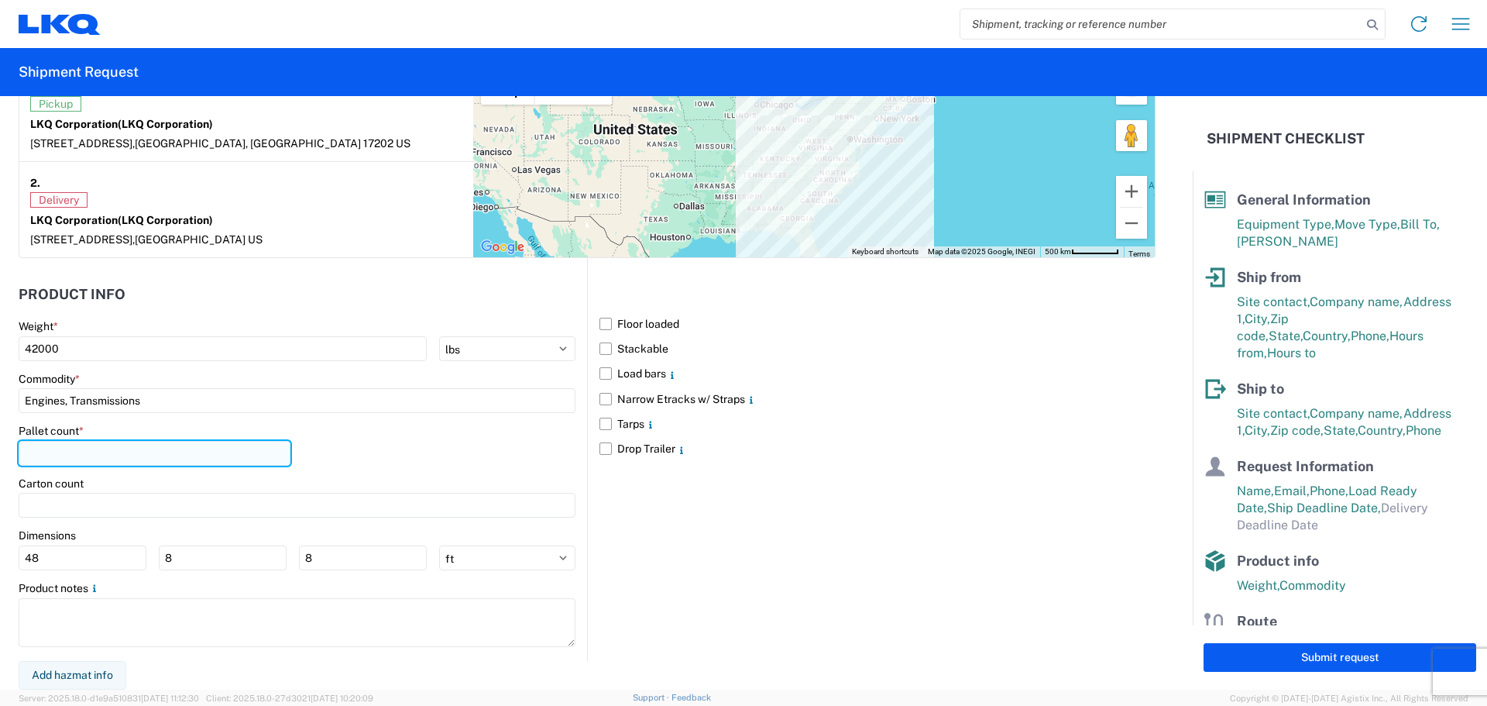
click at [80, 448] on input "number" at bounding box center [155, 453] width 272 height 25
type input "22"
click at [601, 321] on label "Floor loaded" at bounding box center [878, 323] width 556 height 25
click at [0, 0] on input "Floor loaded" at bounding box center [0, 0] width 0 height 0
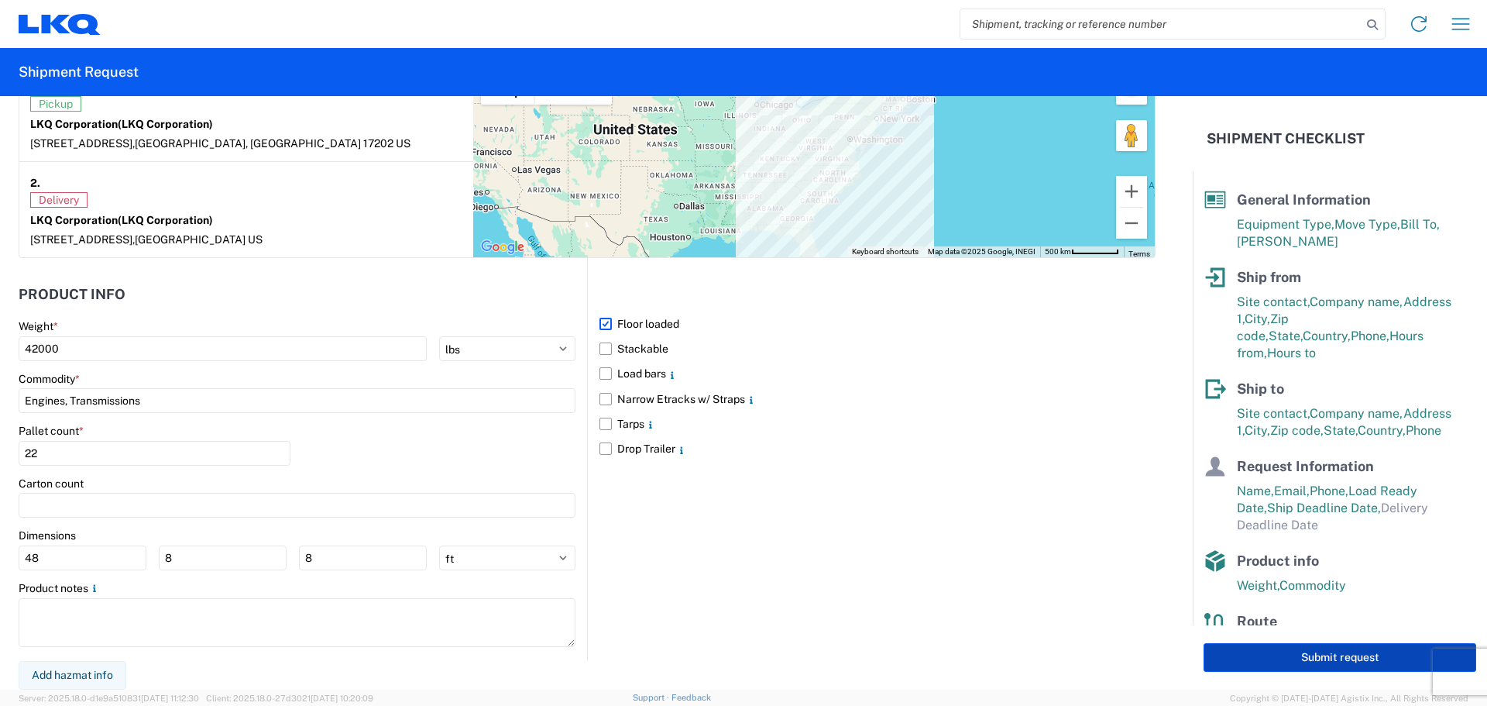
click at [1367, 661] on button "Submit request" at bounding box center [1340, 657] width 273 height 29
select select "PA"
select select "US"
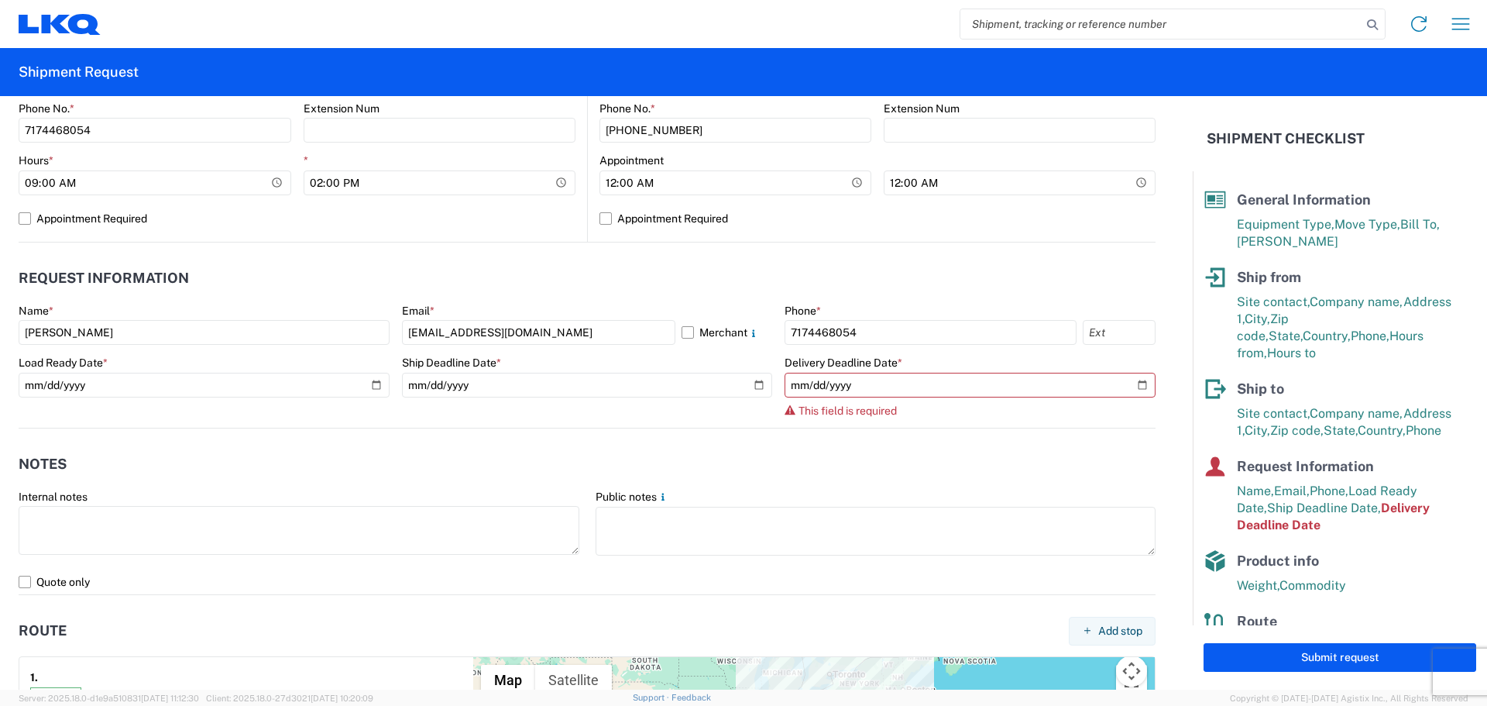
scroll to position [664, 0]
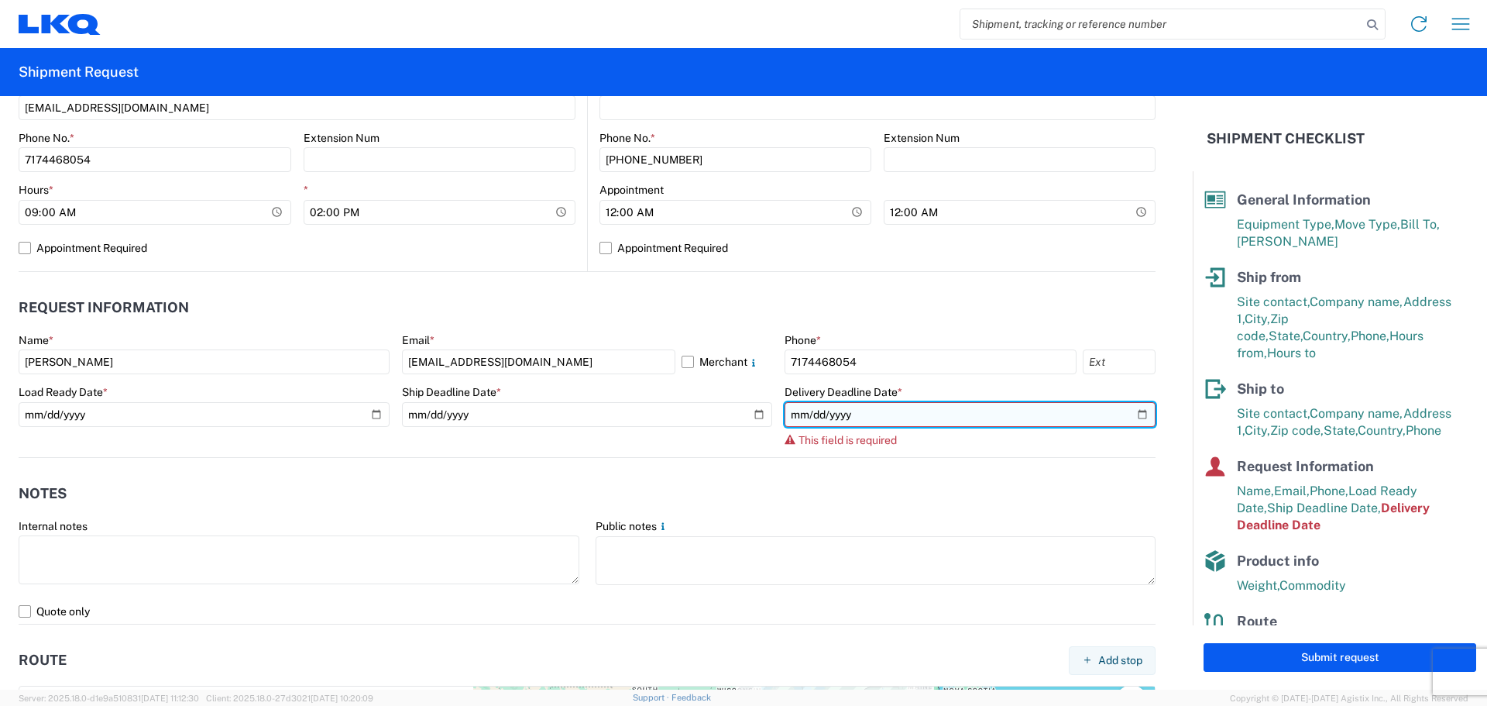
click at [856, 421] on input "date" at bounding box center [970, 414] width 371 height 25
click at [1123, 414] on input "date" at bounding box center [970, 414] width 371 height 25
type input "2025-09-20"
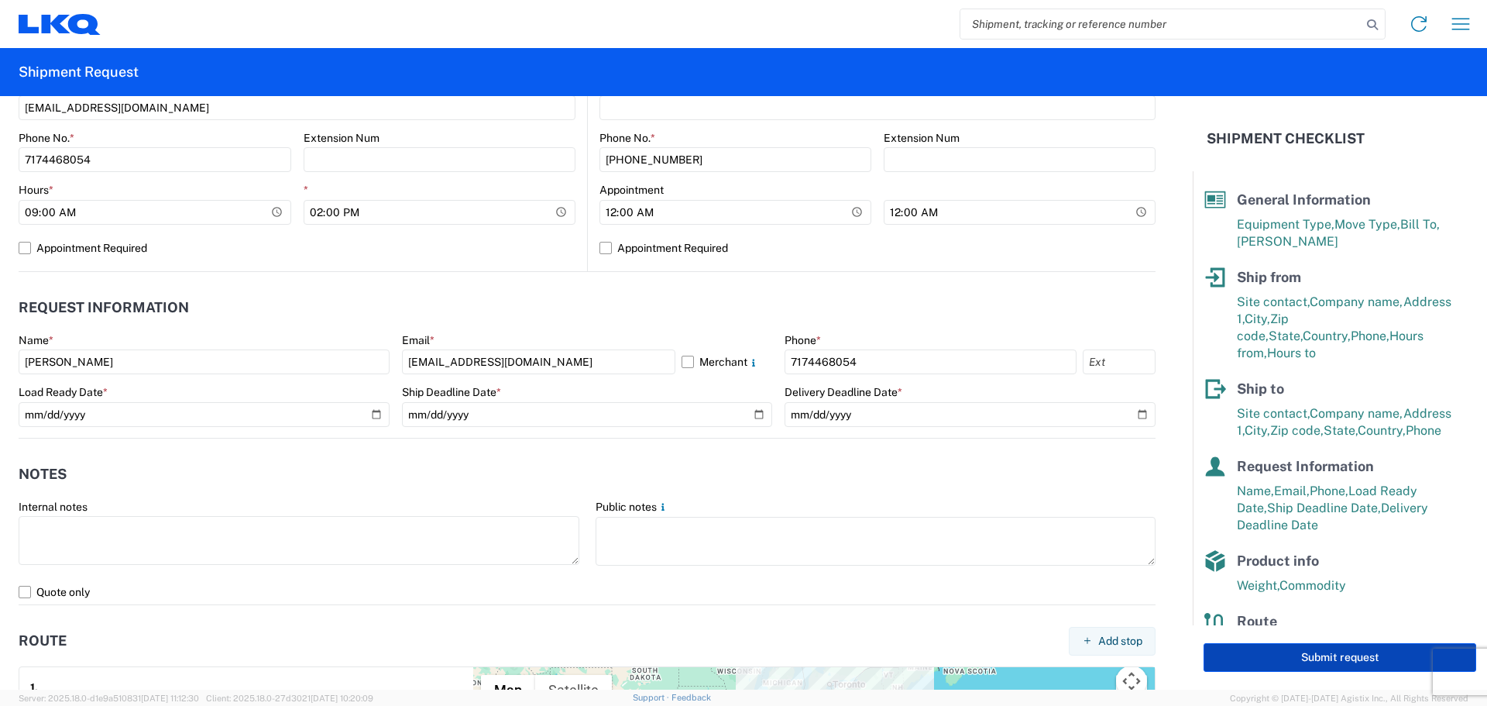
click at [1295, 648] on button "Submit request" at bounding box center [1340, 657] width 273 height 29
